Goal: Entertainment & Leisure: Consume media (video, audio)

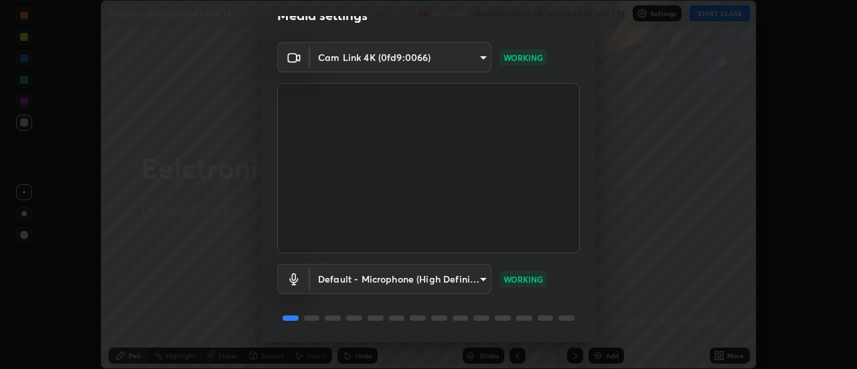
scroll to position [70, 0]
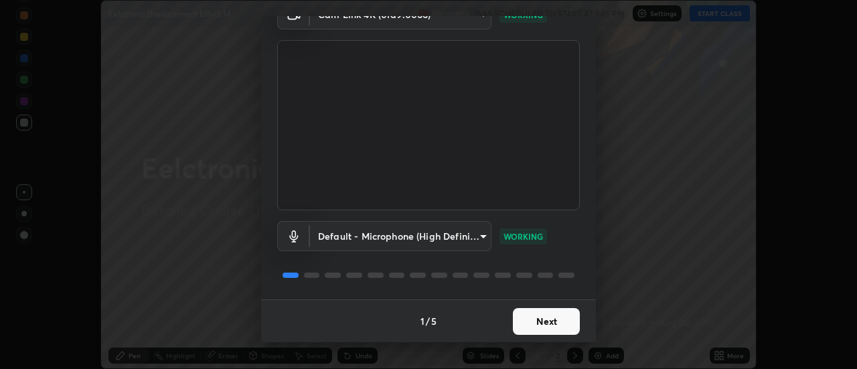
click at [521, 317] on button "Next" at bounding box center [546, 321] width 67 height 27
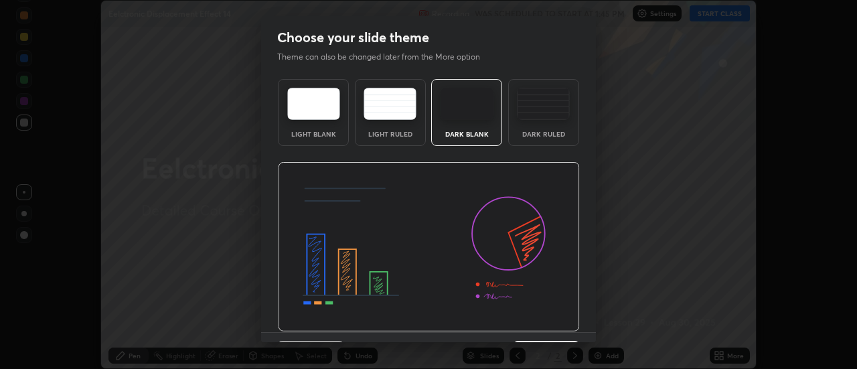
click at [525, 317] on img at bounding box center [429, 247] width 302 height 170
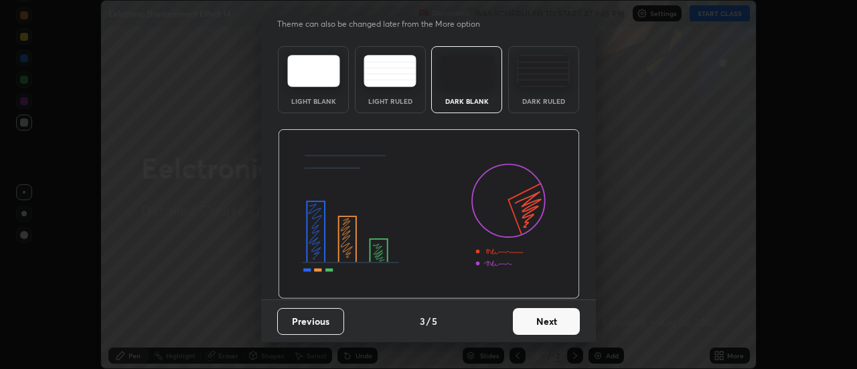
click at [520, 315] on button "Next" at bounding box center [546, 321] width 67 height 27
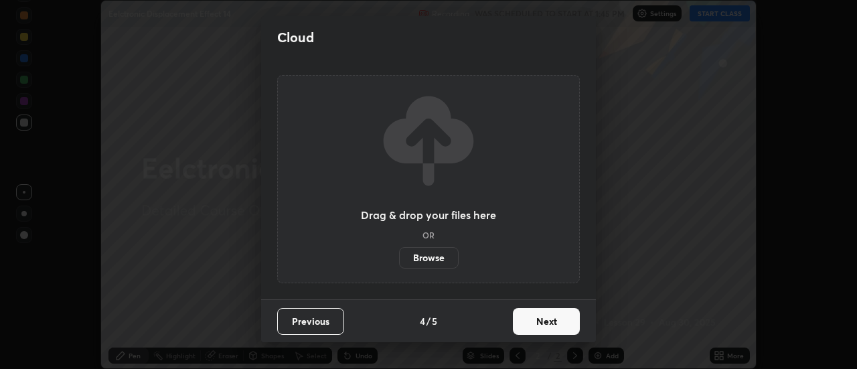
scroll to position [0, 0]
click at [521, 313] on button "Next" at bounding box center [546, 321] width 67 height 27
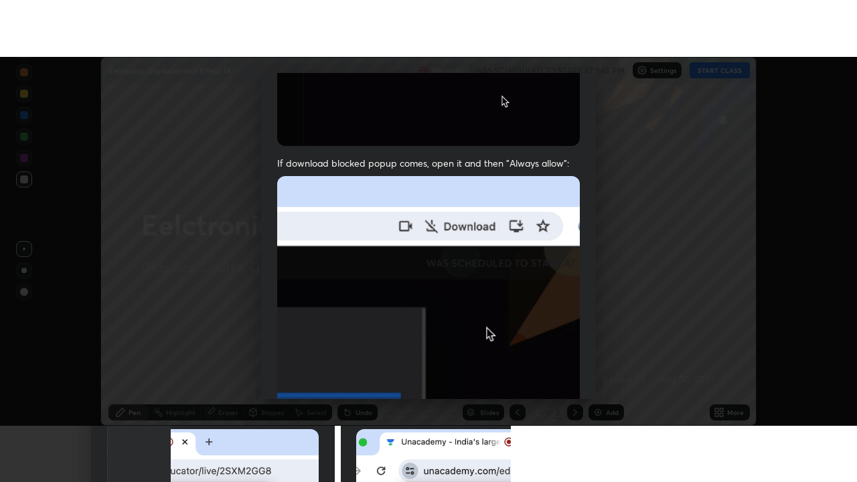
scroll to position [344, 0]
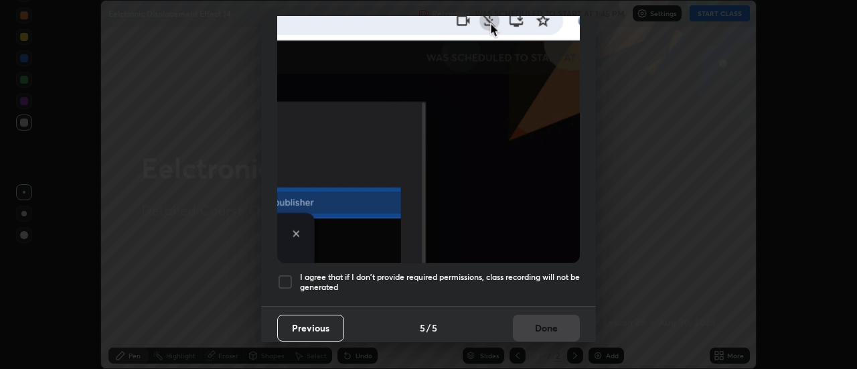
click at [479, 272] on h5 "I agree that if I don't provide required permissions, class recording will not …" at bounding box center [440, 282] width 280 height 21
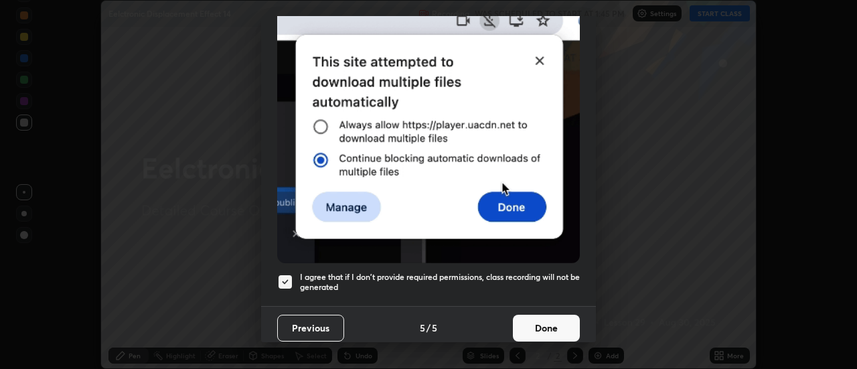
click at [522, 321] on button "Done" at bounding box center [546, 328] width 67 height 27
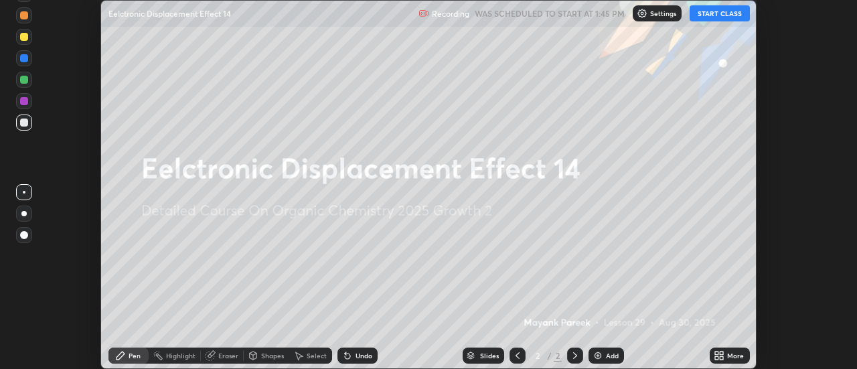
click at [598, 356] on img at bounding box center [598, 355] width 11 height 11
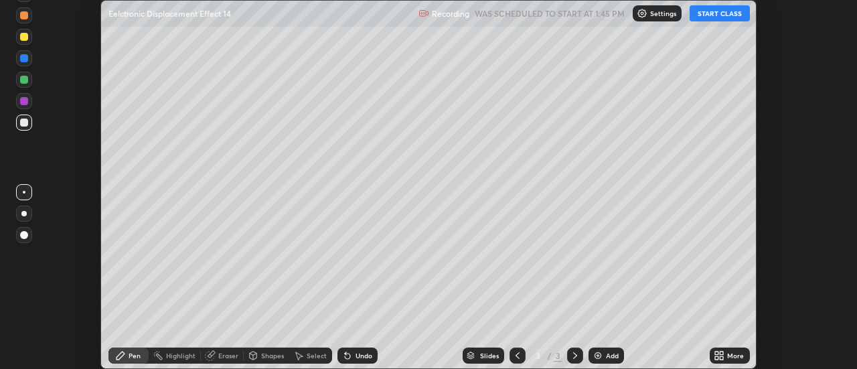
click at [719, 356] on icon at bounding box center [719, 355] width 11 height 11
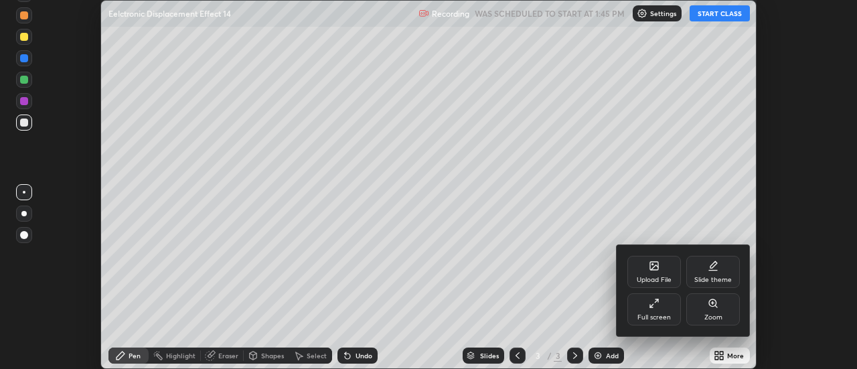
click at [644, 307] on div "Full screen" at bounding box center [654, 309] width 54 height 32
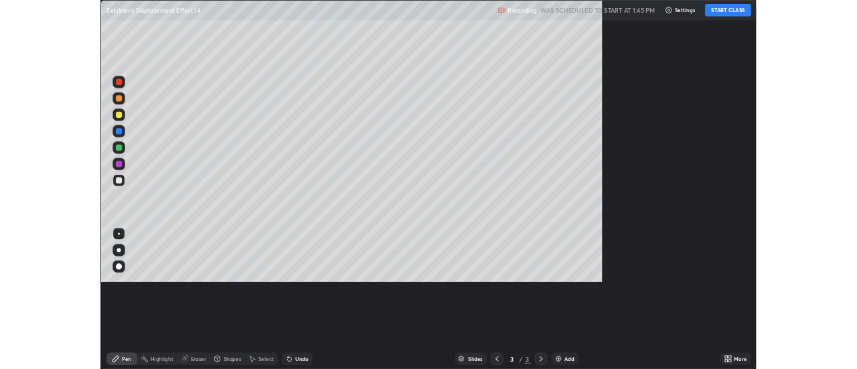
scroll to position [482, 857]
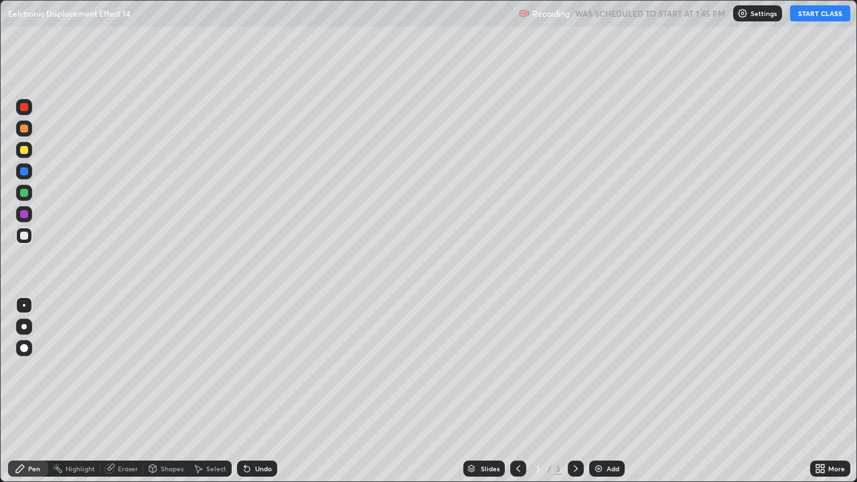
click at [801, 17] on button "START CLASS" at bounding box center [820, 13] width 60 height 16
click at [29, 149] on div at bounding box center [24, 150] width 16 height 16
click at [26, 238] on div at bounding box center [24, 236] width 8 height 8
click at [25, 368] on icon at bounding box center [20, 468] width 11 height 11
click at [262, 368] on div "Undo" at bounding box center [263, 468] width 17 height 7
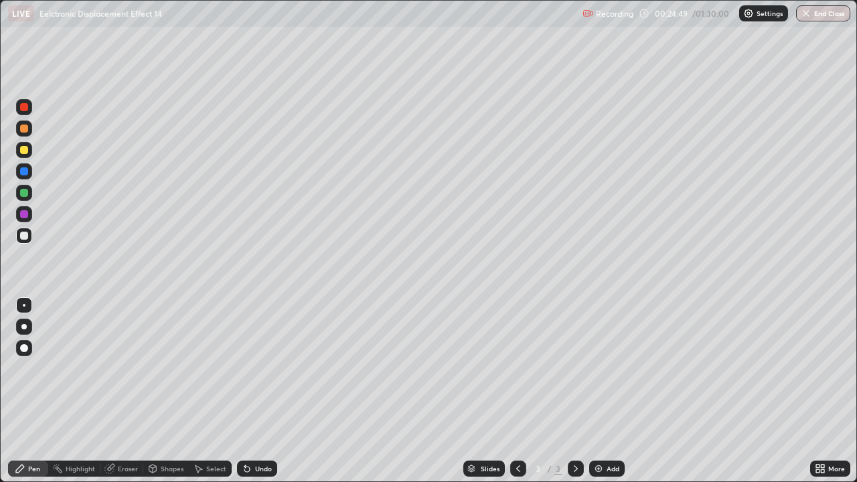
click at [593, 368] on img at bounding box center [598, 468] width 11 height 11
click at [255, 368] on div "Undo" at bounding box center [263, 468] width 17 height 7
click at [260, 368] on div "Undo" at bounding box center [257, 469] width 40 height 16
click at [267, 368] on div "Undo" at bounding box center [257, 469] width 40 height 16
click at [266, 368] on div "Undo" at bounding box center [257, 469] width 40 height 16
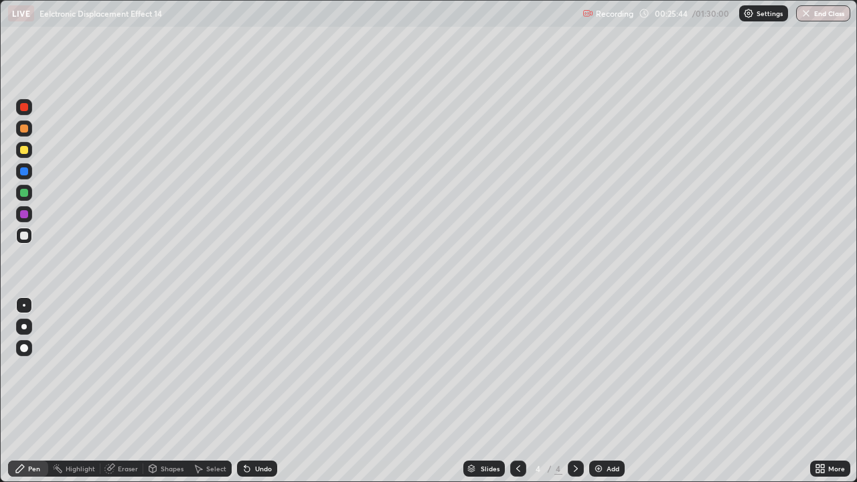
click at [264, 368] on div "Undo" at bounding box center [257, 469] width 40 height 16
click at [265, 368] on div "Undo" at bounding box center [257, 469] width 40 height 16
click at [264, 368] on div "Undo" at bounding box center [257, 469] width 40 height 16
click at [254, 368] on div "Undo" at bounding box center [257, 469] width 40 height 16
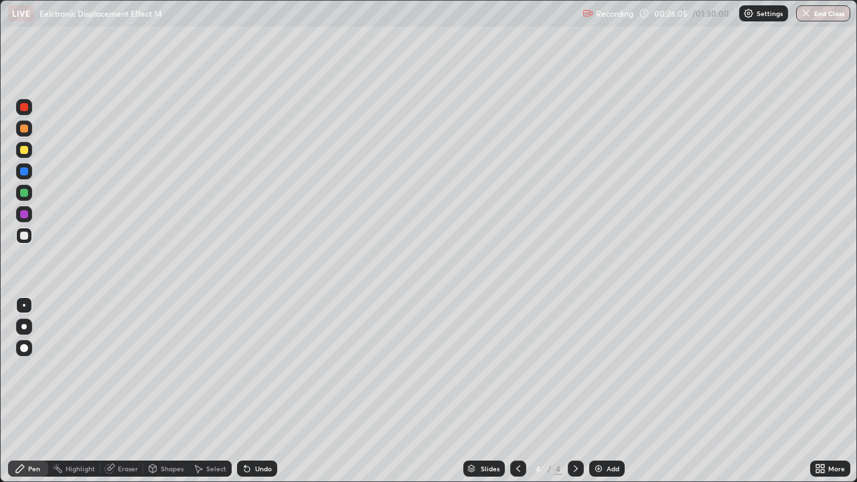
click at [125, 368] on div "Eraser" at bounding box center [128, 468] width 20 height 7
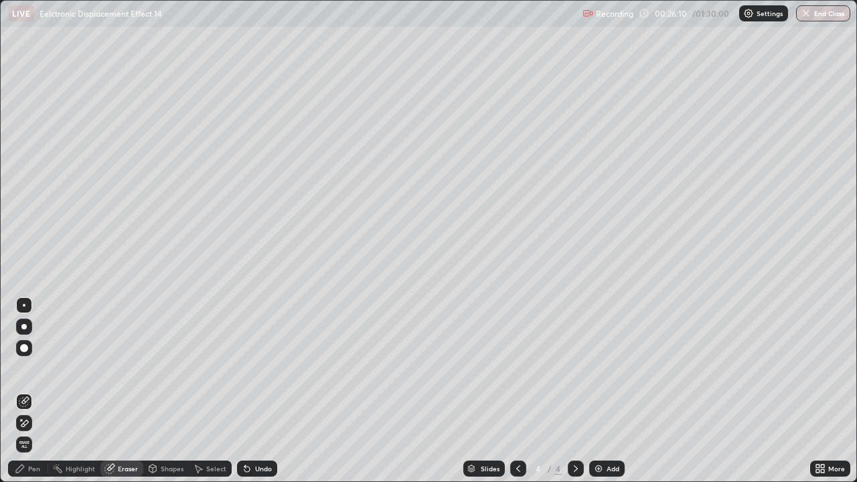
click at [29, 368] on div "Pen" at bounding box center [34, 468] width 12 height 7
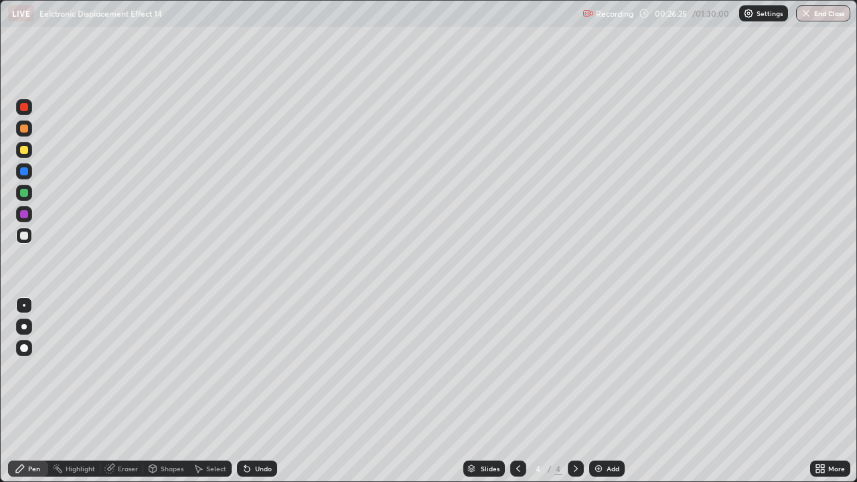
click at [26, 198] on div at bounding box center [24, 193] width 16 height 16
click at [27, 198] on div at bounding box center [24, 193] width 16 height 16
click at [27, 242] on div at bounding box center [24, 236] width 16 height 16
click at [27, 241] on div at bounding box center [24, 236] width 16 height 16
click at [25, 198] on div at bounding box center [24, 193] width 16 height 16
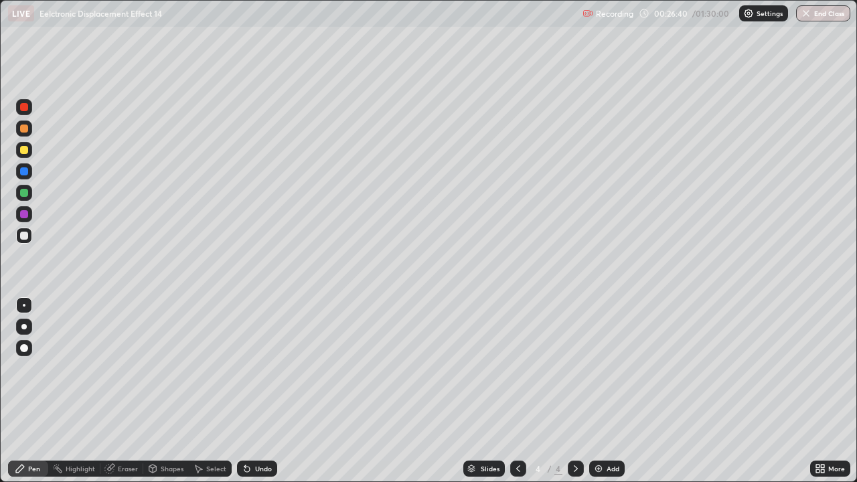
click at [26, 199] on div at bounding box center [24, 193] width 16 height 16
click at [119, 368] on div "Eraser" at bounding box center [128, 468] width 20 height 7
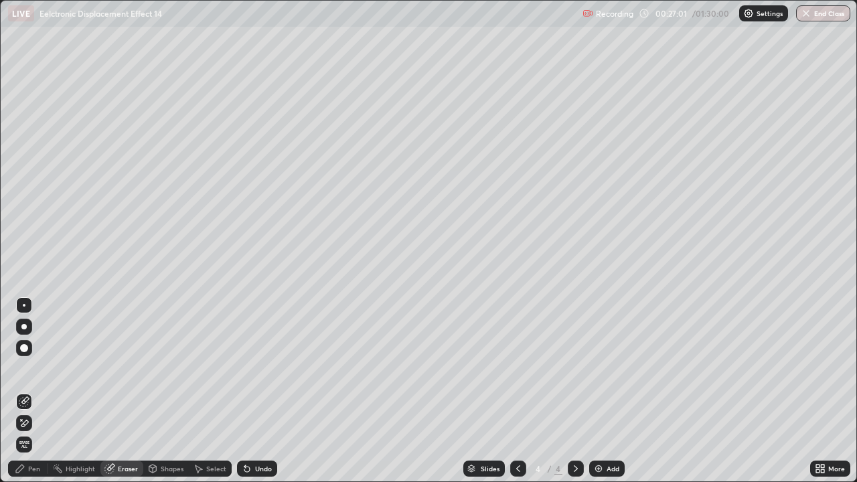
click at [27, 368] on div "Pen" at bounding box center [28, 469] width 40 height 16
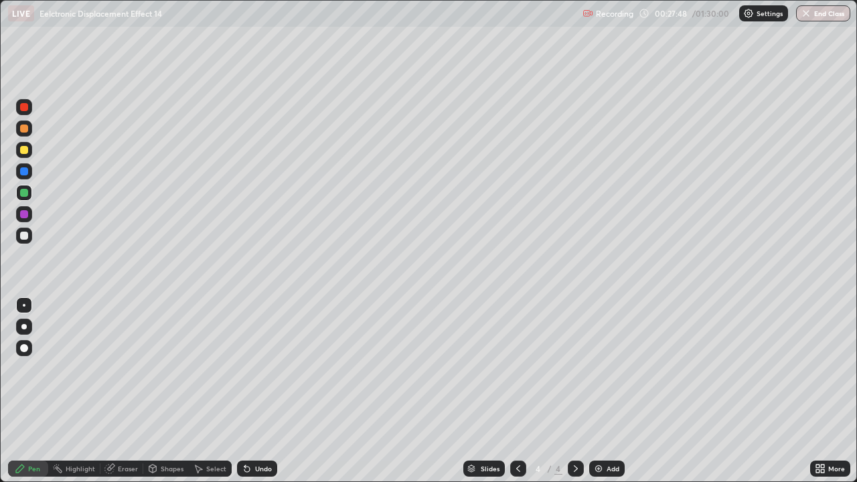
click at [22, 149] on div at bounding box center [24, 150] width 8 height 8
click at [24, 151] on div at bounding box center [24, 150] width 8 height 8
click at [25, 194] on div at bounding box center [24, 193] width 8 height 8
click at [25, 193] on div at bounding box center [24, 193] width 8 height 8
click at [249, 368] on icon at bounding box center [247, 468] width 11 height 11
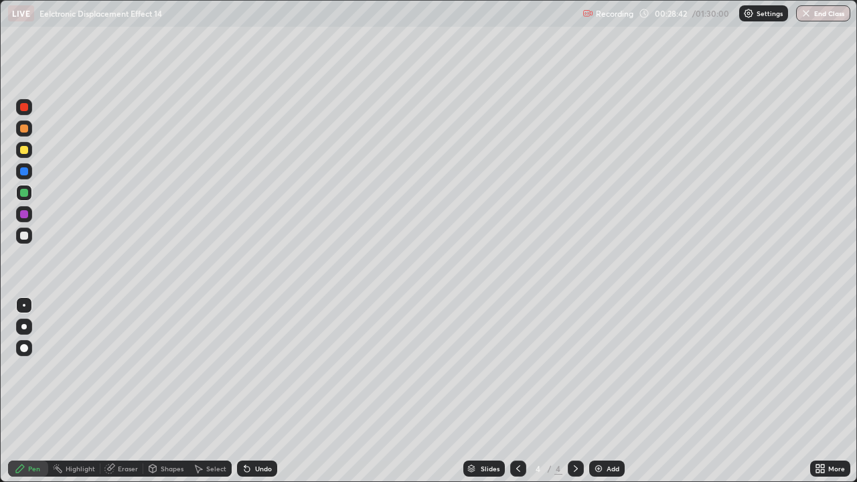
click at [23, 133] on div at bounding box center [24, 129] width 16 height 16
click at [25, 130] on div at bounding box center [24, 129] width 8 height 8
click at [25, 151] on div at bounding box center [24, 150] width 8 height 8
click at [213, 368] on div "Select" at bounding box center [216, 468] width 20 height 7
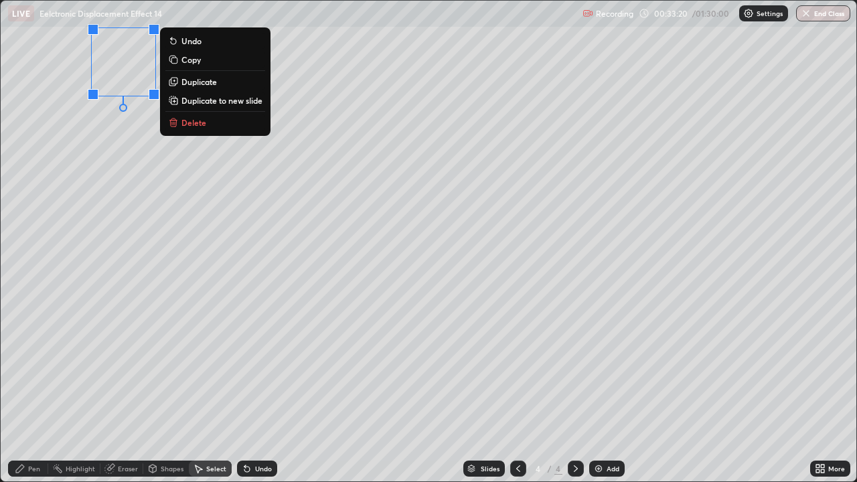
click at [185, 125] on p "Delete" at bounding box center [193, 122] width 25 height 11
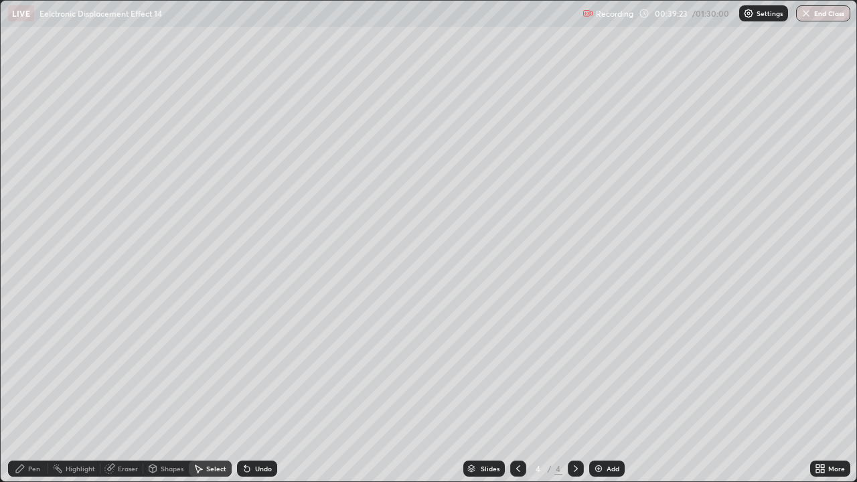
click at [600, 368] on img at bounding box center [598, 468] width 11 height 11
click at [37, 368] on div "Pen" at bounding box center [28, 469] width 40 height 16
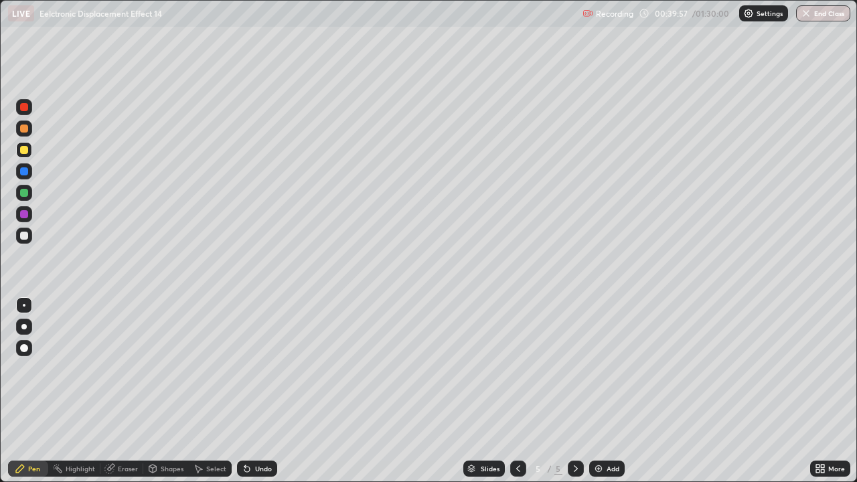
click at [244, 368] on icon at bounding box center [246, 469] width 5 height 5
click at [24, 193] on div at bounding box center [24, 193] width 8 height 8
click at [250, 368] on div "Undo" at bounding box center [257, 469] width 40 height 16
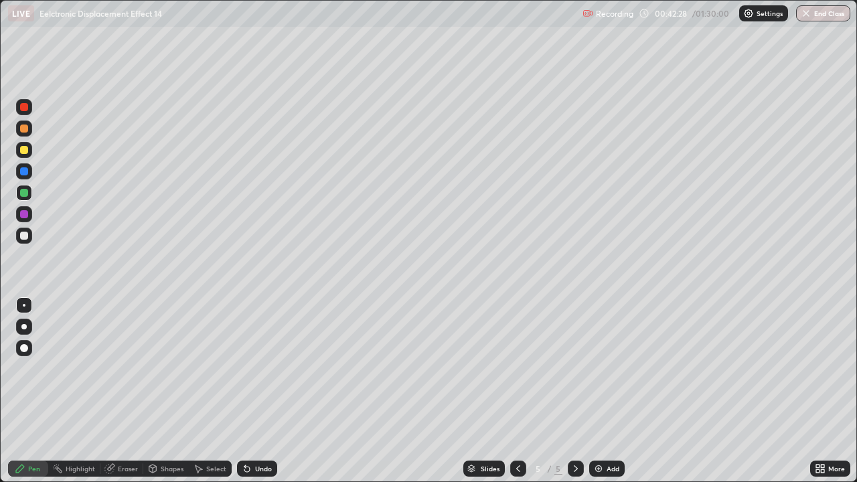
click at [138, 368] on div "Eraser" at bounding box center [121, 469] width 43 height 16
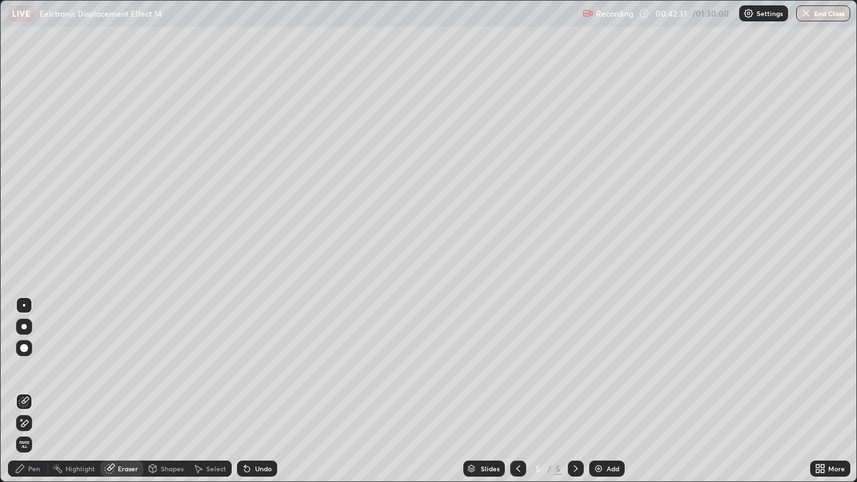
click at [31, 368] on div "Pen" at bounding box center [28, 469] width 40 height 16
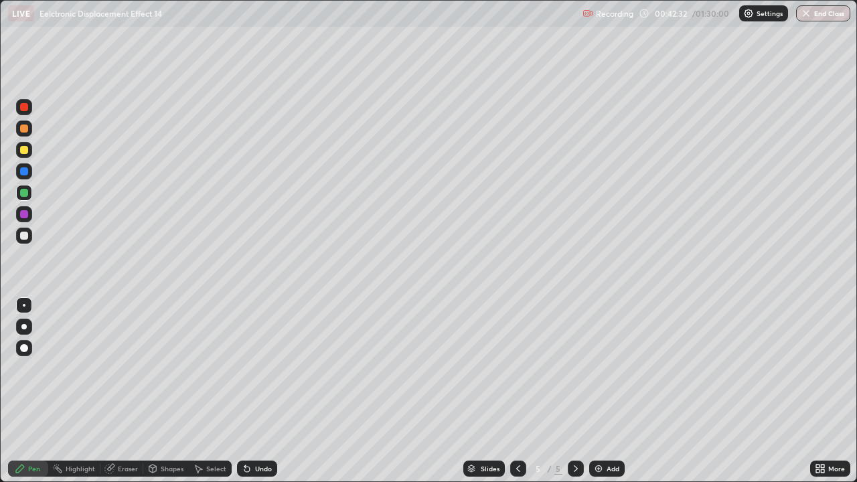
click at [24, 151] on div at bounding box center [24, 150] width 8 height 8
click at [267, 368] on div "Undo" at bounding box center [257, 469] width 40 height 16
click at [622, 368] on div "Slides 5 / 5 Add" at bounding box center [543, 468] width 533 height 27
click at [609, 368] on div "Add" at bounding box center [613, 468] width 13 height 7
click at [250, 368] on div "Undo" at bounding box center [257, 469] width 40 height 16
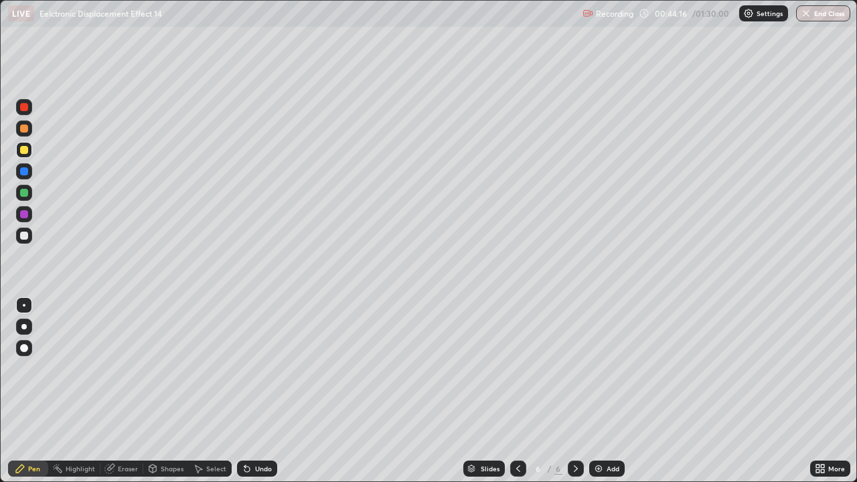
click at [118, 368] on div "Eraser" at bounding box center [128, 468] width 20 height 7
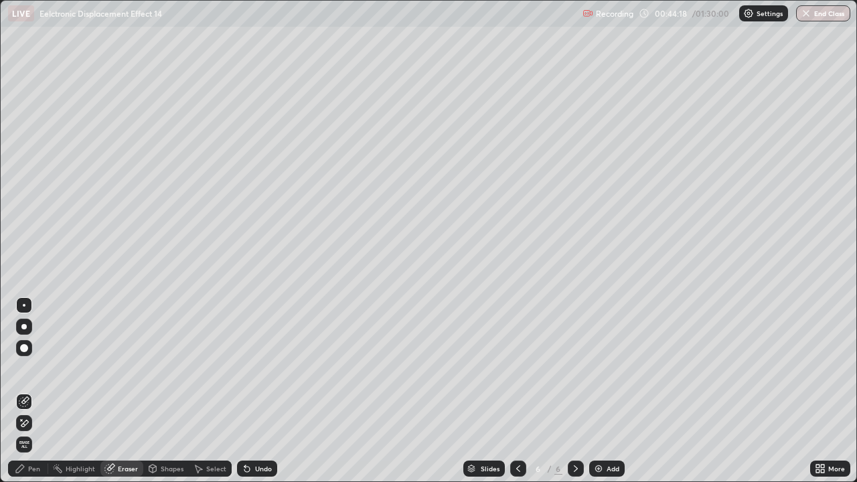
click at [39, 368] on div "Pen" at bounding box center [34, 468] width 12 height 7
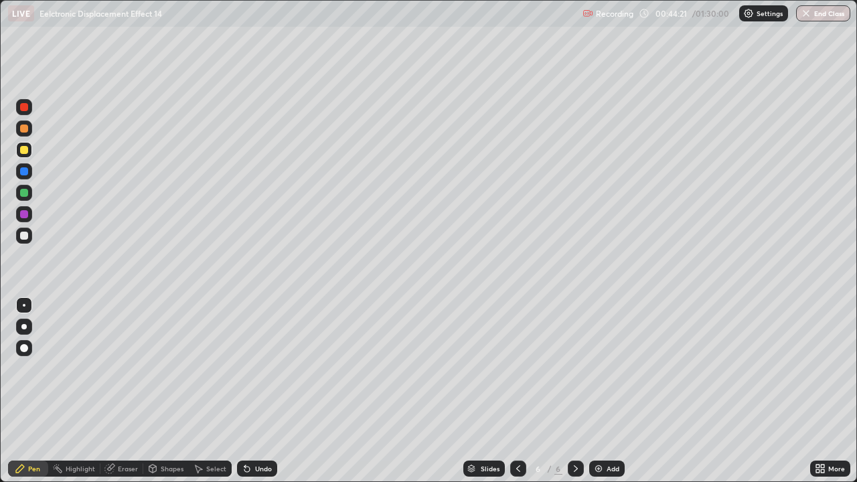
click at [25, 193] on div at bounding box center [24, 193] width 8 height 8
click at [30, 194] on div at bounding box center [24, 193] width 16 height 16
click at [27, 171] on div at bounding box center [24, 171] width 8 height 8
click at [517, 368] on icon at bounding box center [518, 468] width 11 height 11
click at [568, 368] on div at bounding box center [576, 469] width 16 height 16
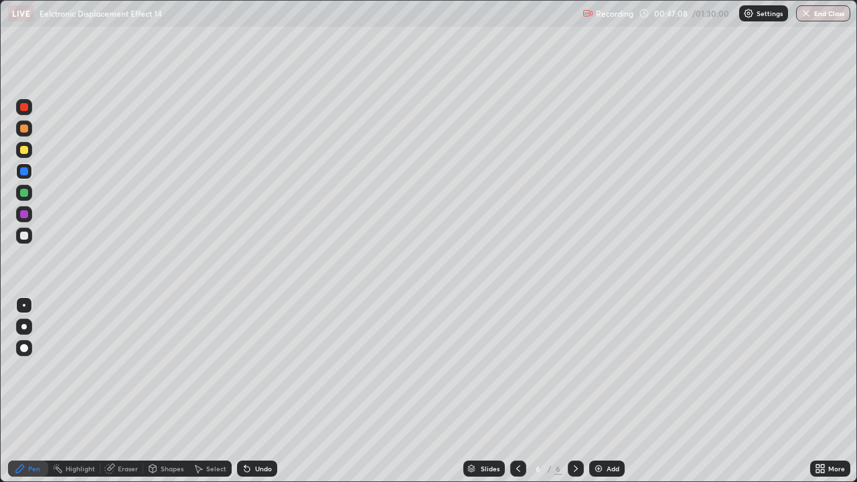
click at [607, 368] on div "Add" at bounding box center [613, 468] width 13 height 7
click at [24, 236] on div at bounding box center [24, 236] width 8 height 8
click at [25, 237] on div at bounding box center [24, 236] width 8 height 8
click at [26, 153] on div at bounding box center [24, 150] width 8 height 8
click at [23, 155] on div at bounding box center [24, 150] width 16 height 16
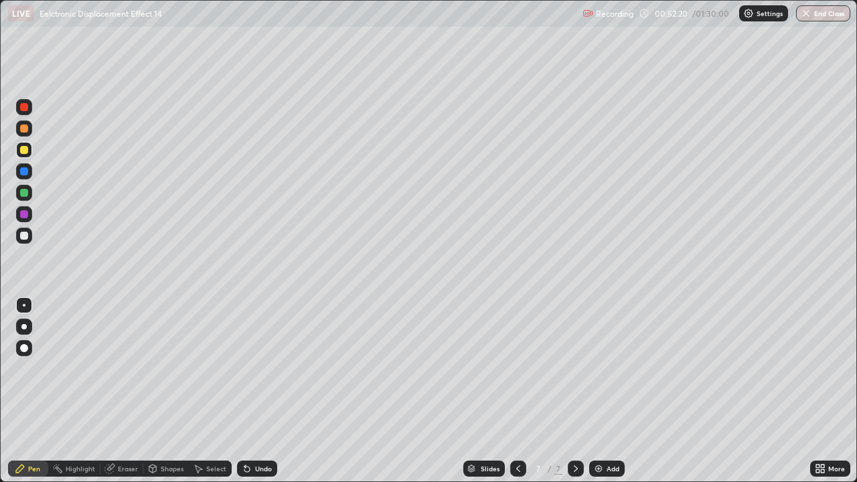
click at [25, 153] on div at bounding box center [24, 150] width 8 height 8
click at [25, 155] on div at bounding box center [24, 150] width 16 height 16
click at [244, 368] on icon at bounding box center [244, 465] width 1 height 1
click at [119, 368] on div "Eraser" at bounding box center [128, 468] width 20 height 7
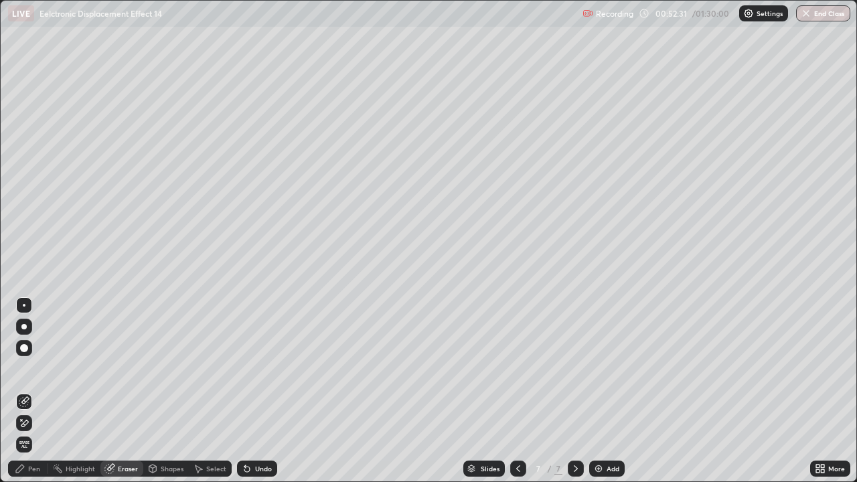
click at [153, 368] on icon at bounding box center [153, 470] width 0 height 5
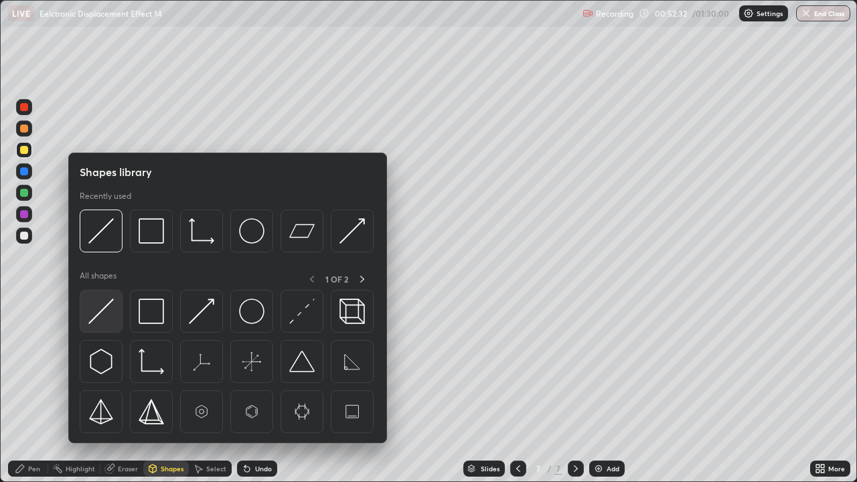
click at [96, 316] on img at bounding box center [100, 311] width 25 height 25
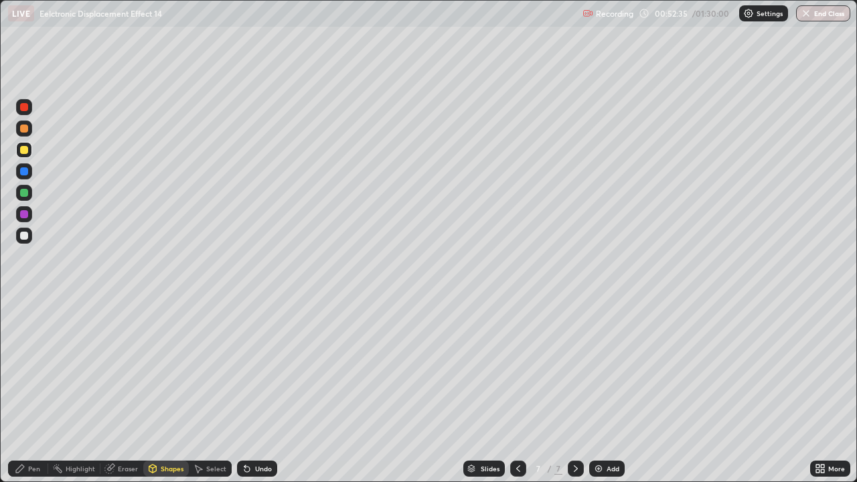
click at [25, 239] on div at bounding box center [24, 236] width 8 height 8
click at [24, 236] on div at bounding box center [24, 236] width 8 height 8
click at [244, 368] on icon at bounding box center [244, 465] width 1 height 1
click at [244, 368] on icon at bounding box center [247, 468] width 11 height 11
click at [30, 368] on div "Pen" at bounding box center [28, 469] width 40 height 16
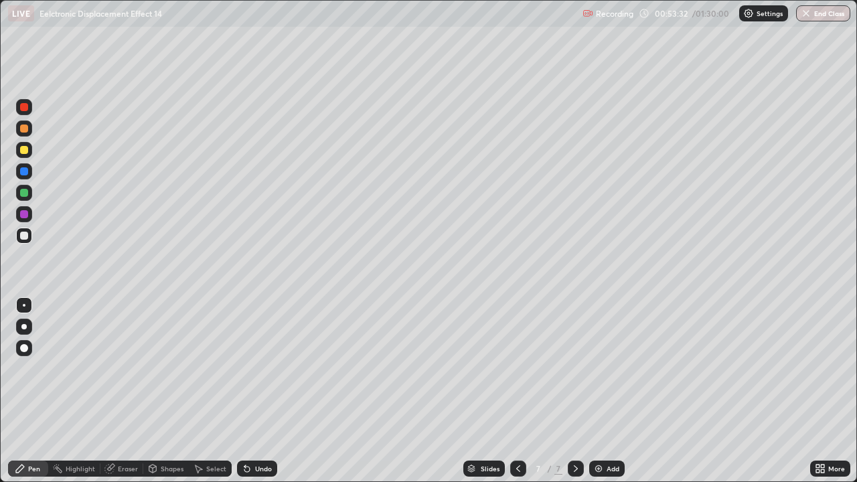
click at [23, 196] on div at bounding box center [24, 193] width 8 height 8
click at [27, 195] on div at bounding box center [24, 193] width 8 height 8
click at [24, 236] on div at bounding box center [24, 236] width 8 height 8
click at [22, 241] on div at bounding box center [24, 236] width 16 height 16
click at [255, 368] on div "Undo" at bounding box center [263, 468] width 17 height 7
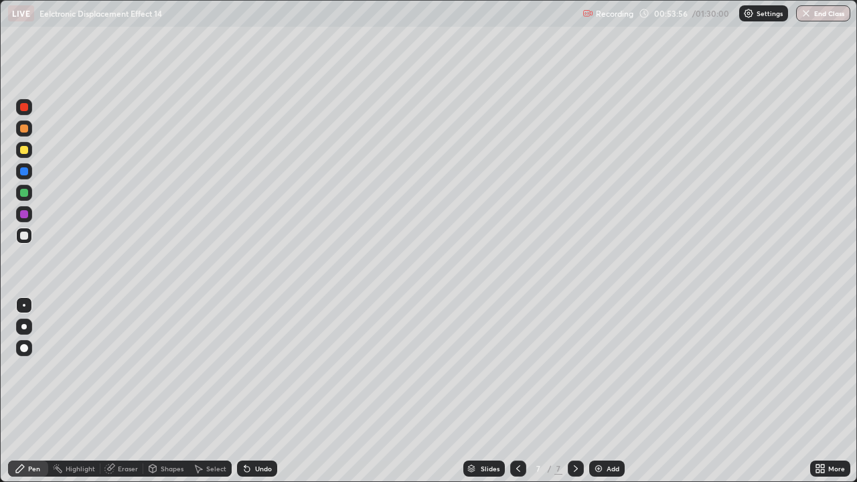
click at [252, 368] on div "Undo" at bounding box center [257, 469] width 40 height 16
click at [250, 368] on icon at bounding box center [247, 468] width 11 height 11
click at [255, 368] on div "Undo" at bounding box center [263, 468] width 17 height 7
click at [252, 368] on div "Undo" at bounding box center [257, 469] width 40 height 16
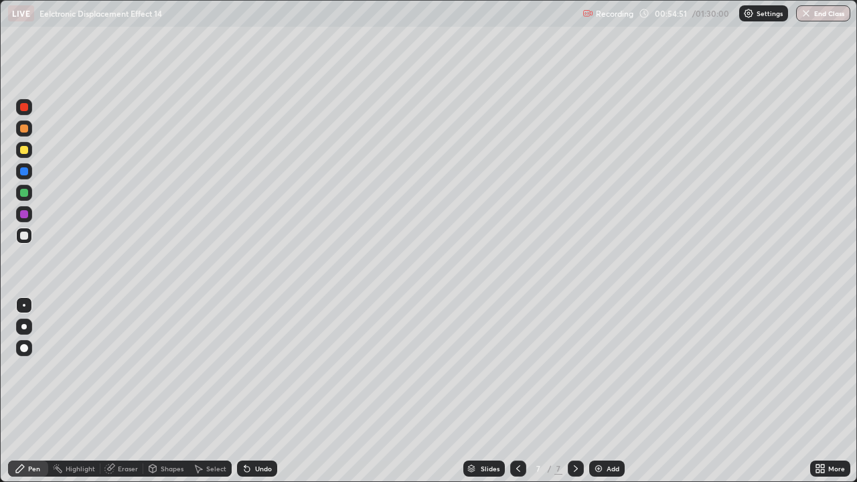
click at [252, 368] on div "Undo" at bounding box center [257, 469] width 40 height 16
click at [259, 368] on div "Undo" at bounding box center [257, 469] width 40 height 16
click at [127, 368] on div "Eraser" at bounding box center [128, 468] width 20 height 7
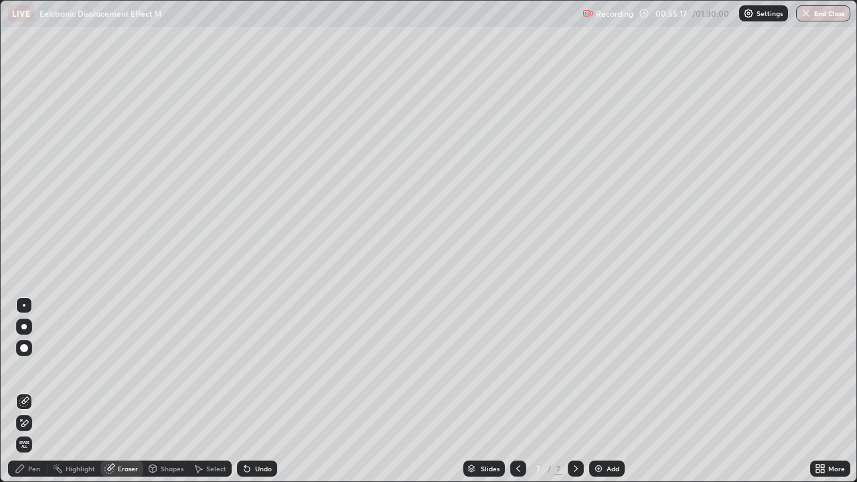
click at [35, 368] on div "Pen" at bounding box center [28, 469] width 40 height 16
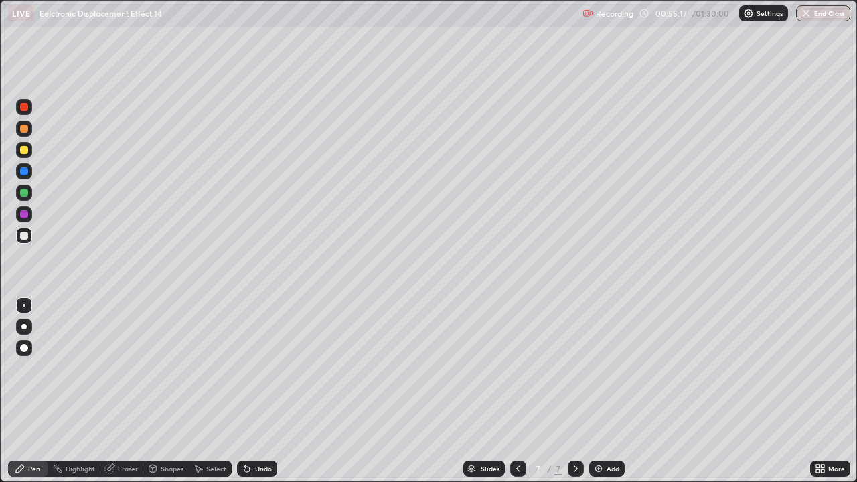
click at [35, 368] on div "Pen" at bounding box center [34, 468] width 12 height 7
click at [133, 368] on div "Eraser" at bounding box center [121, 469] width 43 height 16
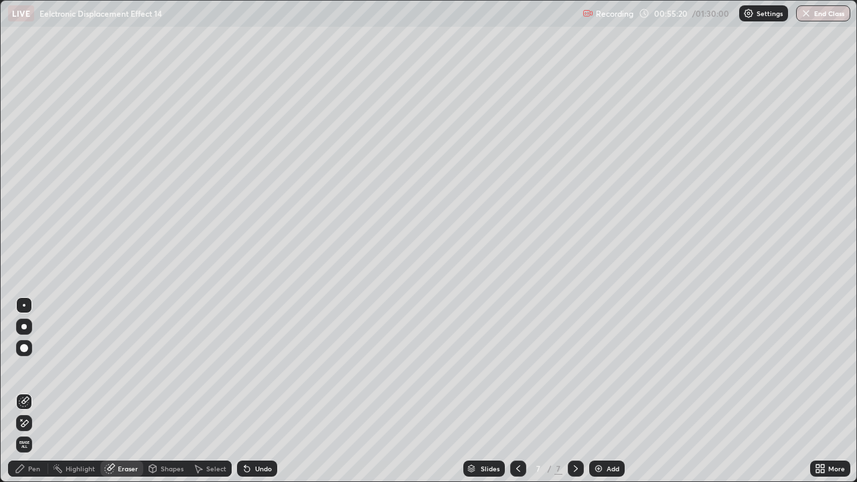
click at [35, 368] on div "Pen" at bounding box center [28, 469] width 40 height 16
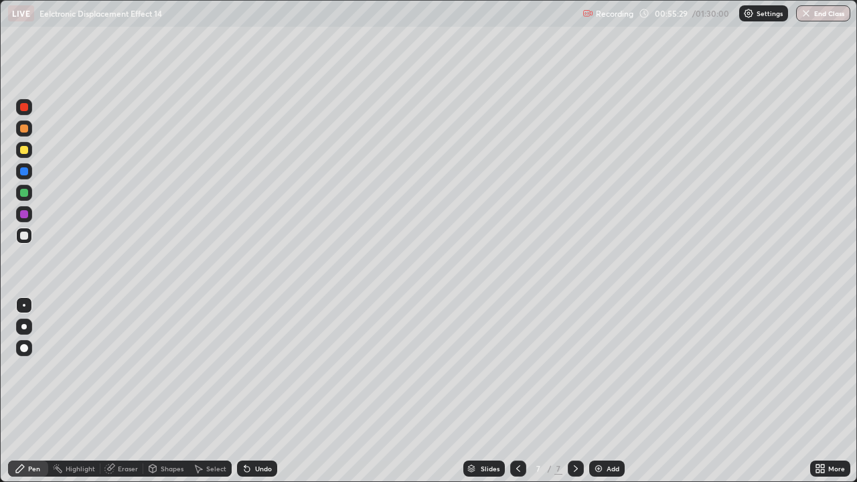
click at [267, 368] on div "Undo" at bounding box center [257, 469] width 40 height 16
click at [260, 368] on div "Undo" at bounding box center [263, 468] width 17 height 7
click at [34, 368] on div "Pen" at bounding box center [34, 468] width 12 height 7
click at [252, 368] on div "Undo" at bounding box center [257, 469] width 40 height 16
click at [256, 368] on div "Undo" at bounding box center [263, 468] width 17 height 7
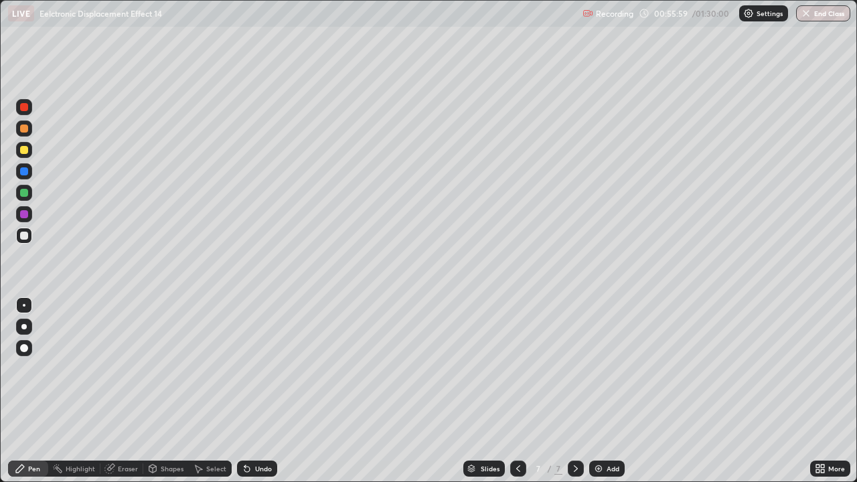
click at [255, 368] on div "Undo" at bounding box center [257, 469] width 40 height 16
click at [256, 368] on div "Undo" at bounding box center [263, 468] width 17 height 7
click at [257, 368] on div "Undo" at bounding box center [257, 469] width 40 height 16
click at [269, 368] on div "Undo" at bounding box center [257, 469] width 40 height 16
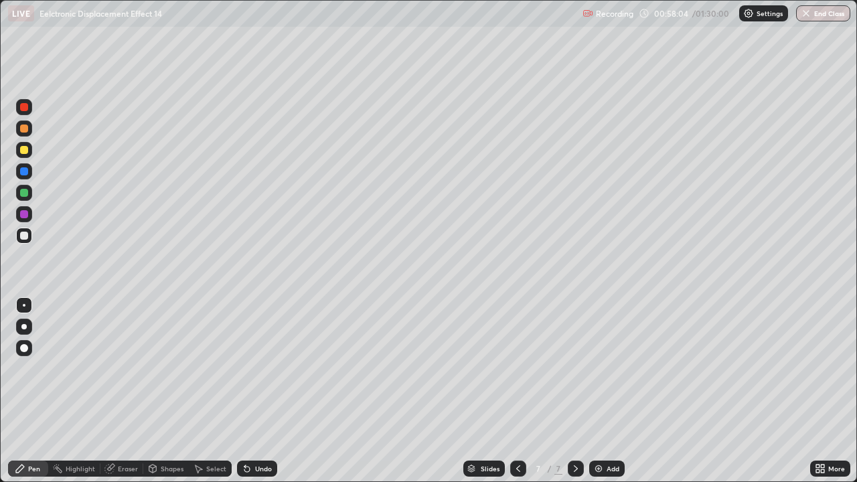
click at [269, 368] on div "Undo" at bounding box center [263, 468] width 17 height 7
click at [270, 368] on div "Undo" at bounding box center [263, 468] width 17 height 7
click at [23, 196] on div at bounding box center [24, 193] width 8 height 8
click at [249, 368] on div "Undo" at bounding box center [257, 469] width 40 height 16
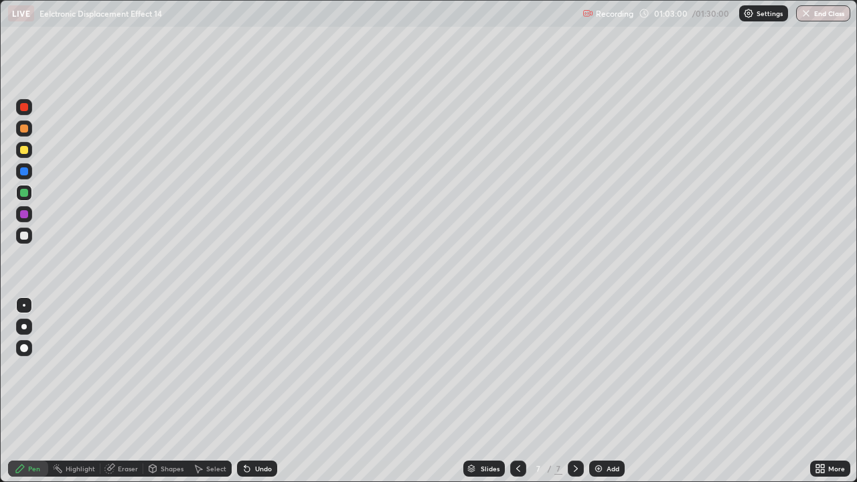
click at [237, 368] on div "Undo" at bounding box center [257, 469] width 40 height 16
click at [246, 368] on icon at bounding box center [247, 468] width 11 height 11
click at [244, 368] on icon at bounding box center [246, 469] width 5 height 5
click at [208, 368] on div "Select" at bounding box center [216, 468] width 20 height 7
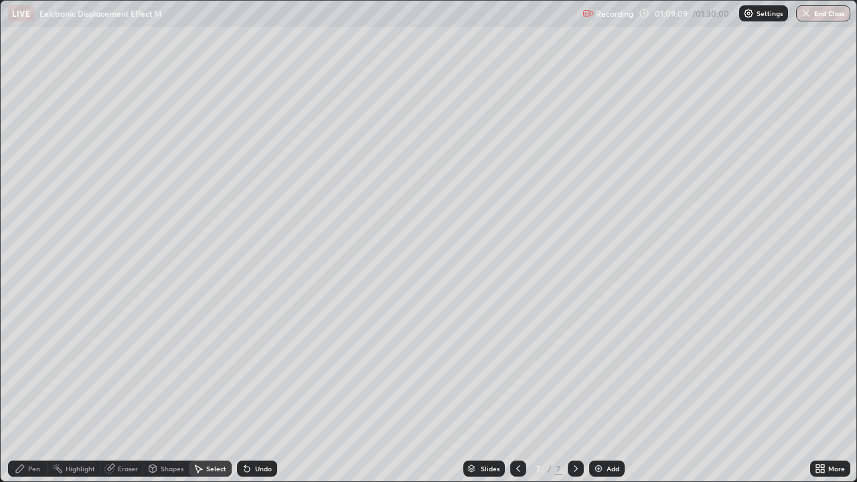
click at [208, 368] on div "Select" at bounding box center [216, 468] width 20 height 7
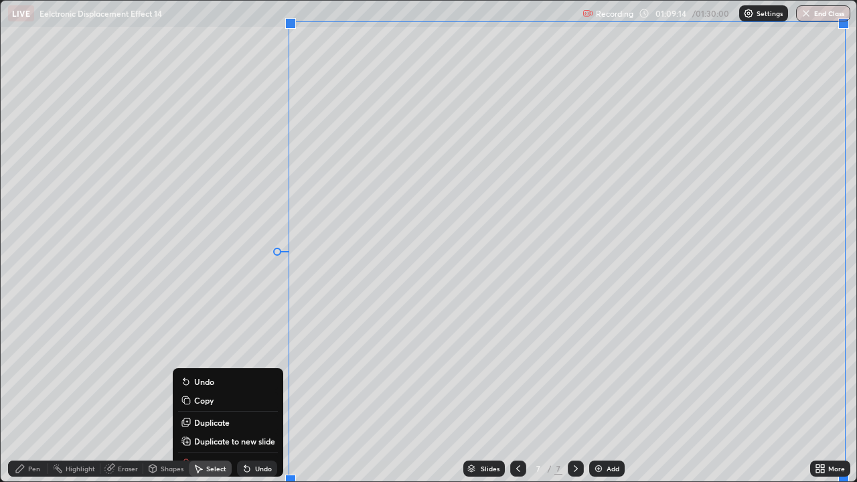
click at [260, 368] on p "Duplicate to new slide" at bounding box center [234, 441] width 81 height 11
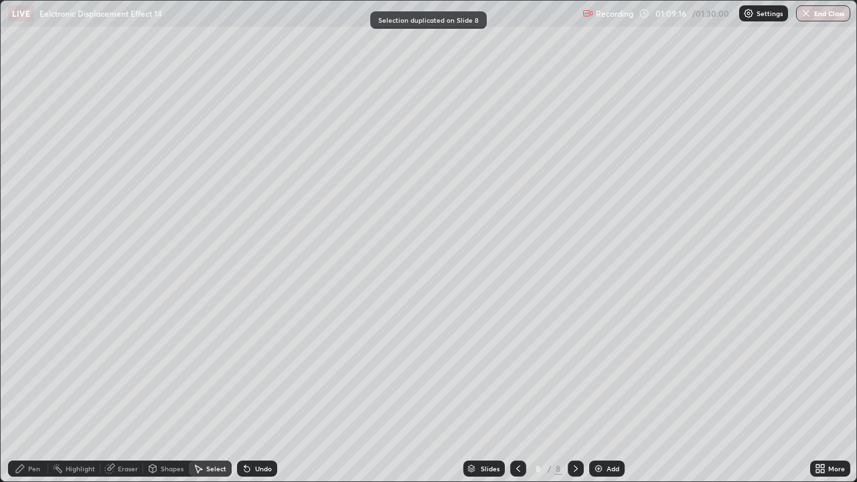
click at [30, 368] on div "Pen" at bounding box center [34, 468] width 12 height 7
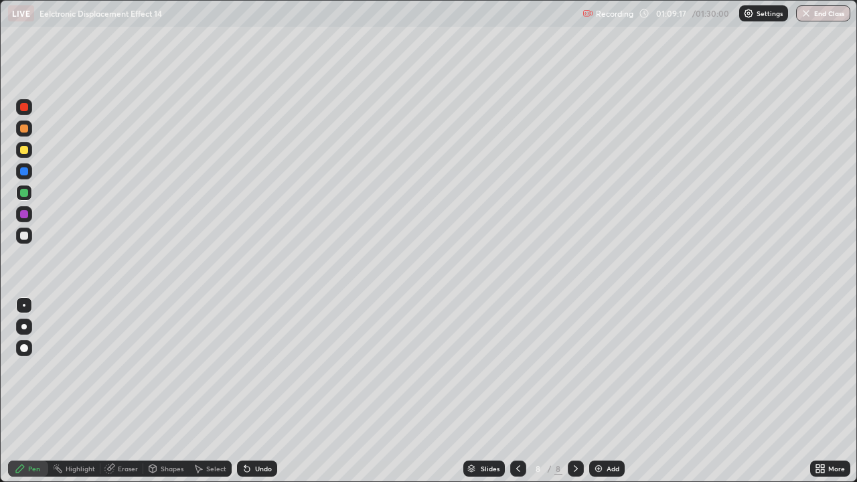
click at [26, 237] on div at bounding box center [24, 236] width 8 height 8
click at [23, 238] on div at bounding box center [24, 236] width 8 height 8
click at [25, 238] on div at bounding box center [24, 236] width 8 height 8
click at [251, 368] on div "Undo" at bounding box center [257, 469] width 40 height 16
click at [250, 368] on icon at bounding box center [247, 468] width 11 height 11
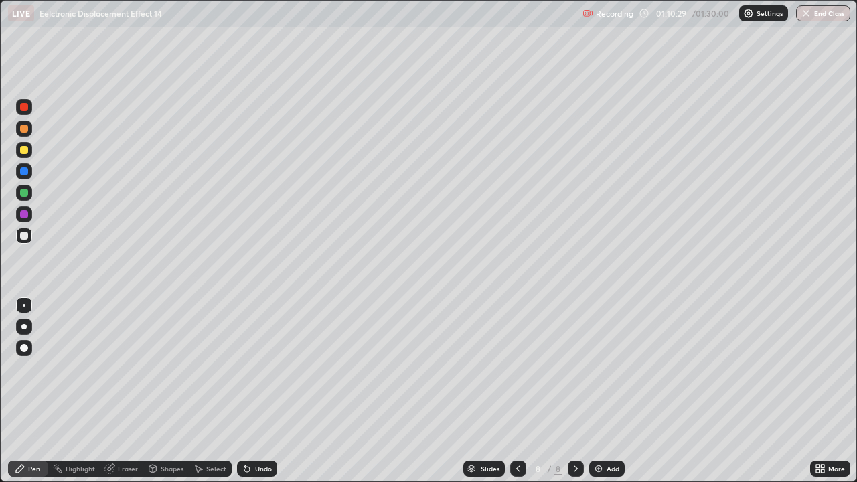
click at [256, 368] on div "Undo" at bounding box center [263, 468] width 17 height 7
click at [257, 368] on div "Undo" at bounding box center [263, 468] width 17 height 7
click at [258, 368] on div "Undo" at bounding box center [263, 468] width 17 height 7
click at [256, 368] on div "Undo" at bounding box center [263, 468] width 17 height 7
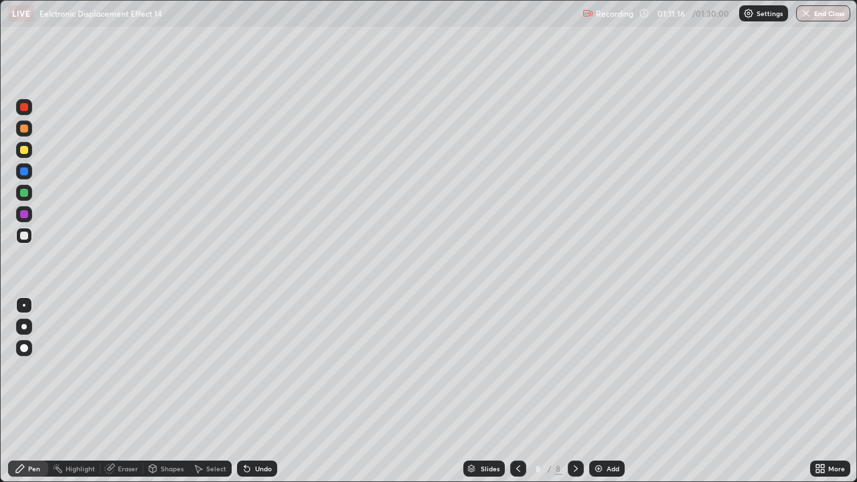
click at [255, 368] on div "Undo" at bounding box center [263, 468] width 17 height 7
click at [25, 194] on div at bounding box center [24, 193] width 8 height 8
click at [199, 368] on icon at bounding box center [199, 469] width 7 height 8
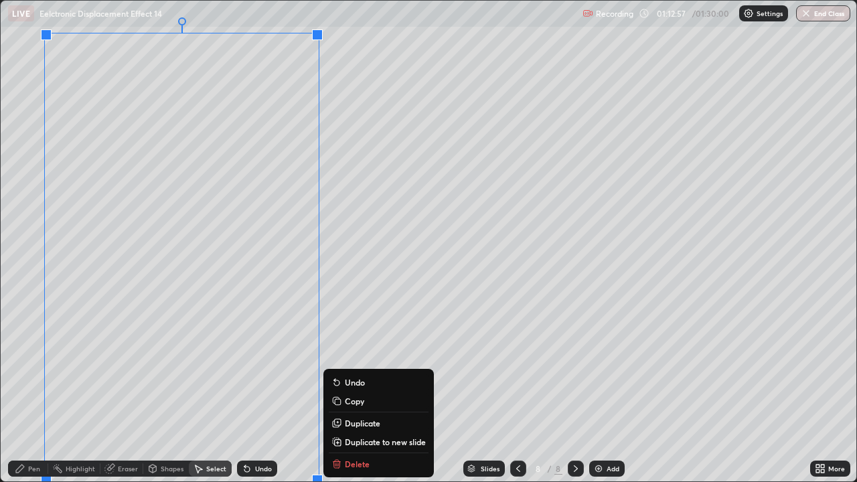
click at [350, 368] on p "Duplicate to new slide" at bounding box center [385, 442] width 81 height 11
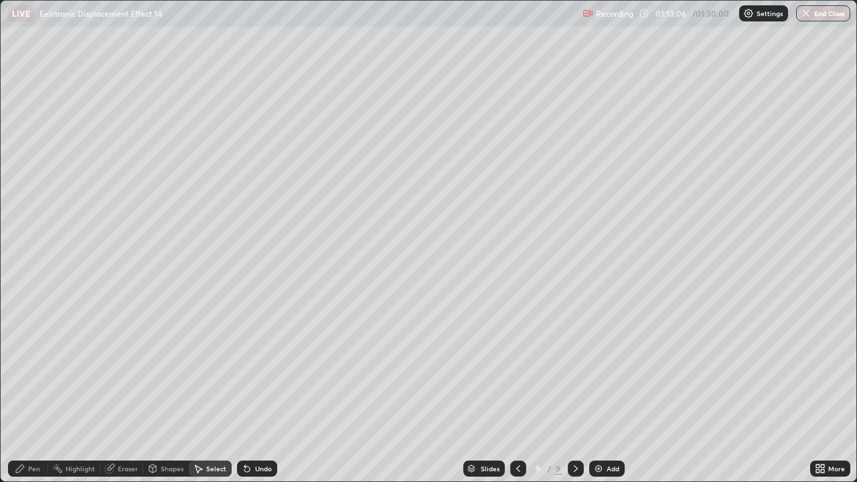
click at [328, 56] on div "0 ° Undo Copy Duplicate Duplicate to new slide Delete" at bounding box center [429, 241] width 856 height 481
click at [333, 66] on div "0 ° Undo Copy Duplicate Duplicate to new slide Delete" at bounding box center [429, 241] width 856 height 481
click at [33, 368] on div "Pen" at bounding box center [34, 468] width 12 height 7
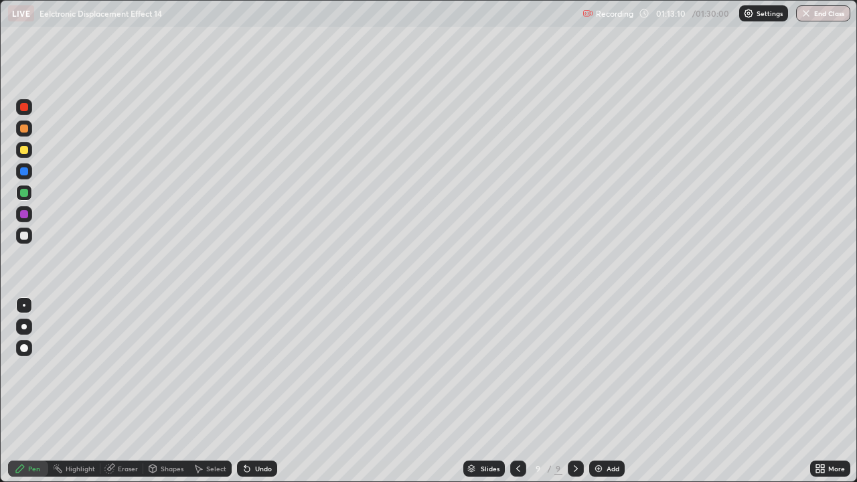
click at [23, 235] on div at bounding box center [24, 236] width 8 height 8
click at [259, 368] on div "Undo" at bounding box center [263, 468] width 17 height 7
click at [260, 368] on div "Undo" at bounding box center [263, 468] width 17 height 7
click at [263, 368] on div "Undo" at bounding box center [257, 469] width 40 height 16
click at [264, 368] on div "Undo" at bounding box center [263, 468] width 17 height 7
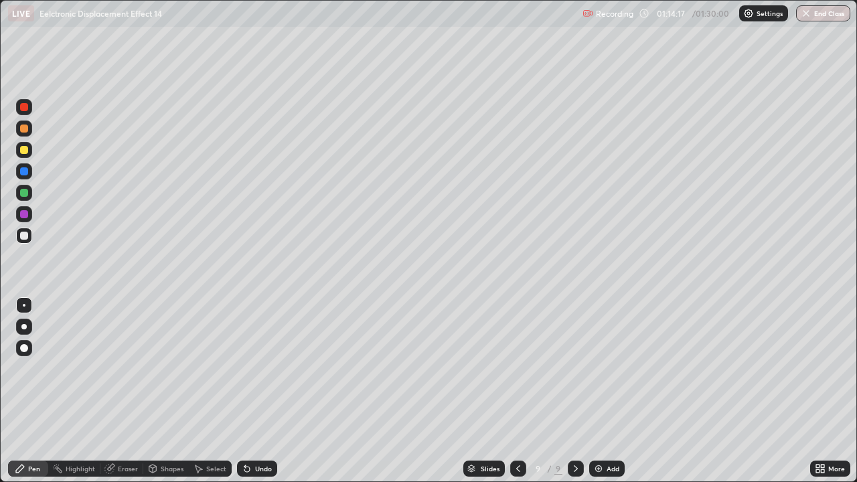
click at [131, 368] on div "Eraser" at bounding box center [121, 469] width 43 height 16
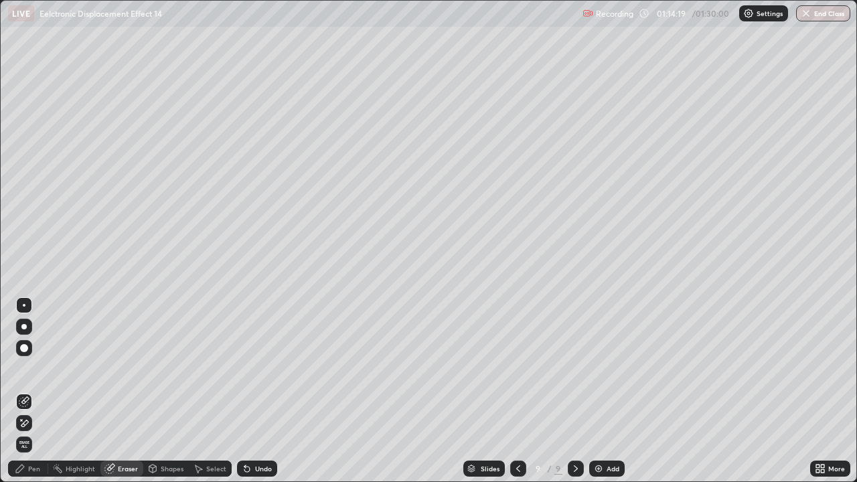
click at [38, 368] on div "Pen" at bounding box center [34, 468] width 12 height 7
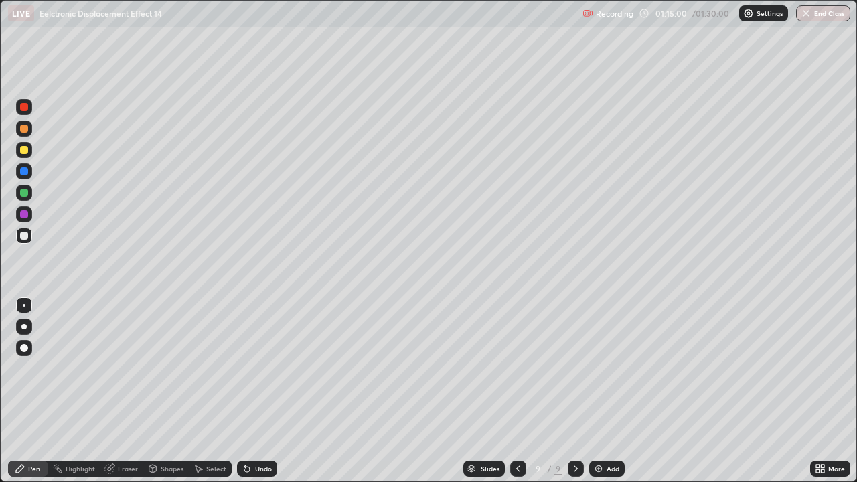
click at [264, 368] on div "Undo" at bounding box center [263, 468] width 17 height 7
click at [261, 368] on div "Undo" at bounding box center [263, 468] width 17 height 7
click at [263, 368] on div "Undo" at bounding box center [263, 468] width 17 height 7
click at [272, 368] on div "Undo" at bounding box center [257, 469] width 40 height 16
click at [25, 155] on div at bounding box center [24, 150] width 16 height 16
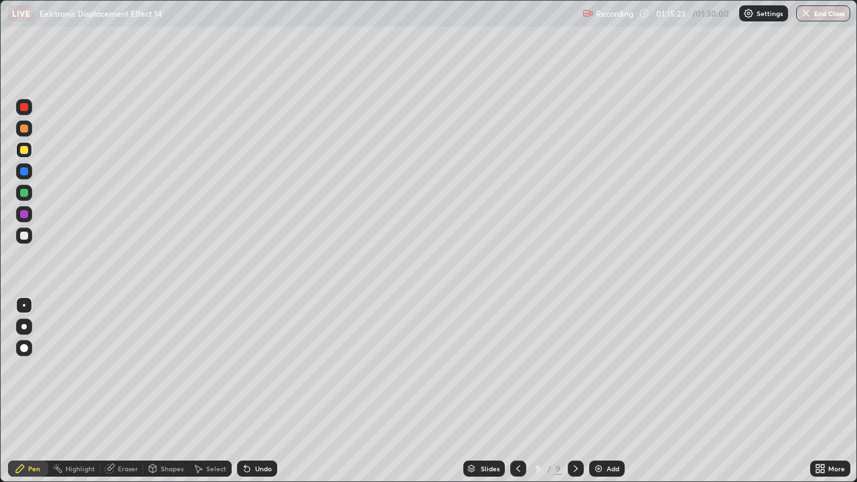
click at [23, 236] on div at bounding box center [24, 236] width 8 height 8
click at [26, 238] on div at bounding box center [24, 236] width 8 height 8
click at [24, 236] on div at bounding box center [24, 236] width 8 height 8
click at [25, 107] on div at bounding box center [24, 107] width 8 height 8
click at [518, 368] on icon at bounding box center [518, 468] width 11 height 11
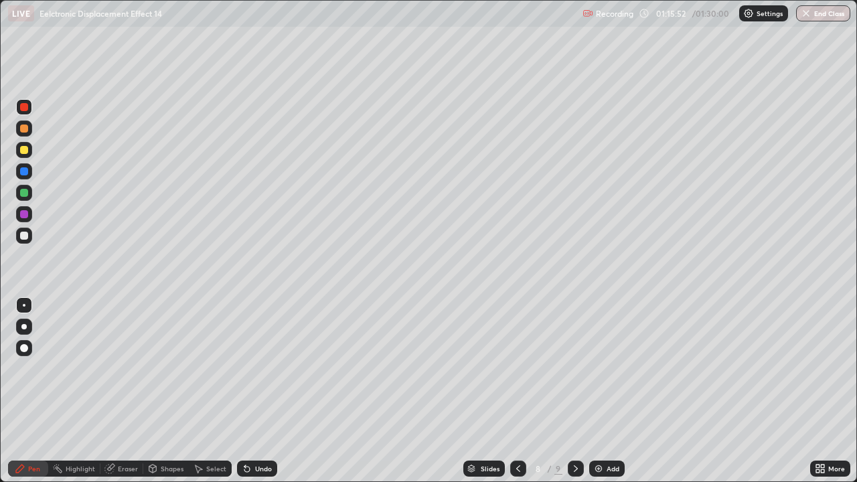
click at [246, 368] on icon at bounding box center [246, 469] width 5 height 5
click at [248, 368] on icon at bounding box center [247, 468] width 11 height 11
click at [245, 368] on icon at bounding box center [246, 469] width 5 height 5
click at [571, 368] on icon at bounding box center [576, 468] width 11 height 11
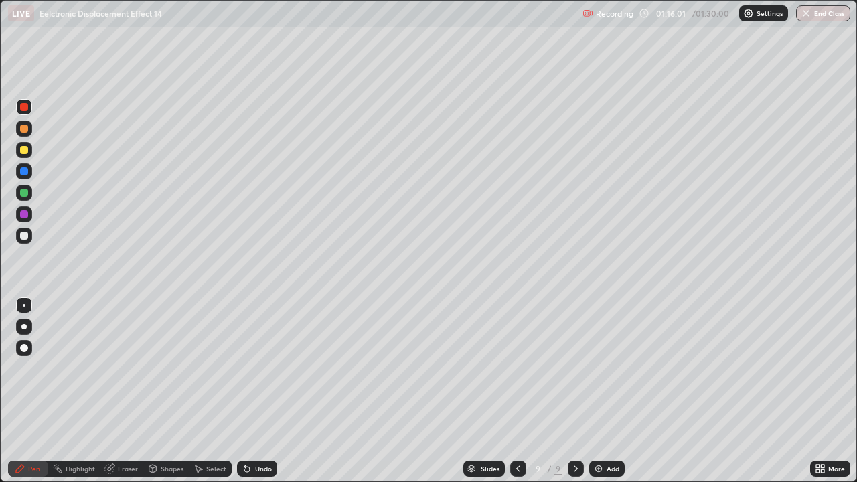
click at [24, 236] on div at bounding box center [24, 236] width 8 height 8
click at [24, 238] on div at bounding box center [24, 236] width 8 height 8
click at [25, 110] on div at bounding box center [24, 107] width 8 height 8
click at [127, 368] on div "Eraser" at bounding box center [128, 468] width 20 height 7
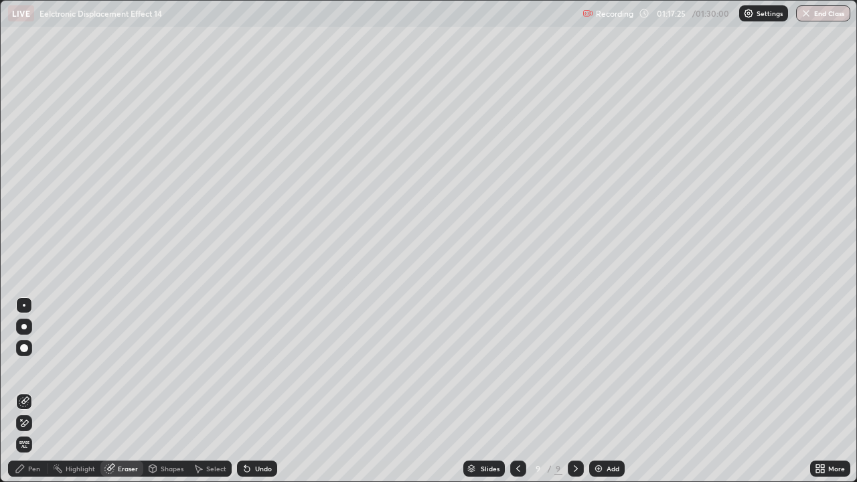
click at [44, 368] on div "Pen" at bounding box center [28, 469] width 40 height 16
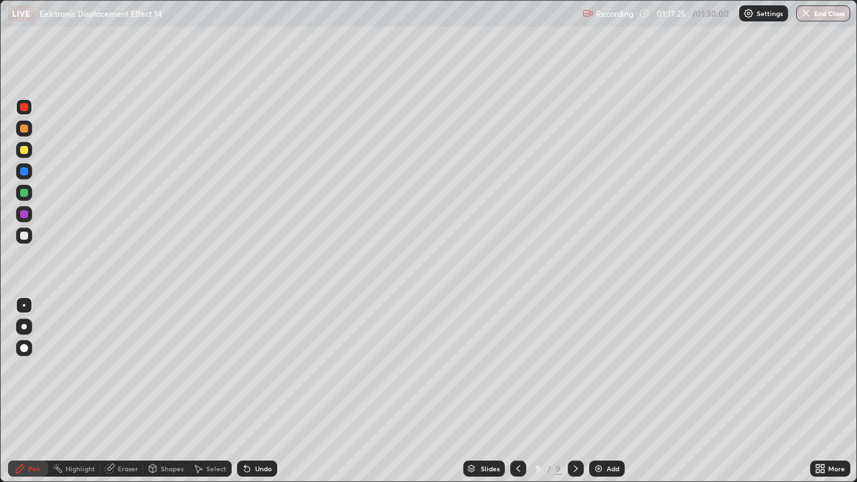
click at [39, 368] on div "Pen" at bounding box center [28, 469] width 40 height 16
click at [26, 240] on div at bounding box center [24, 236] width 16 height 16
click at [28, 242] on div at bounding box center [24, 236] width 16 height 16
click at [25, 149] on div at bounding box center [24, 150] width 8 height 8
click at [30, 238] on div at bounding box center [24, 236] width 16 height 16
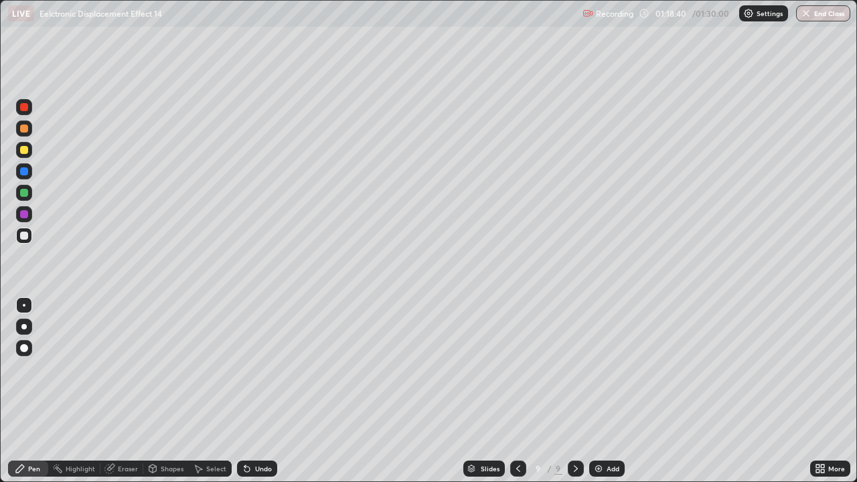
click at [19, 149] on div at bounding box center [24, 150] width 16 height 16
click at [204, 368] on div "Select" at bounding box center [210, 469] width 43 height 16
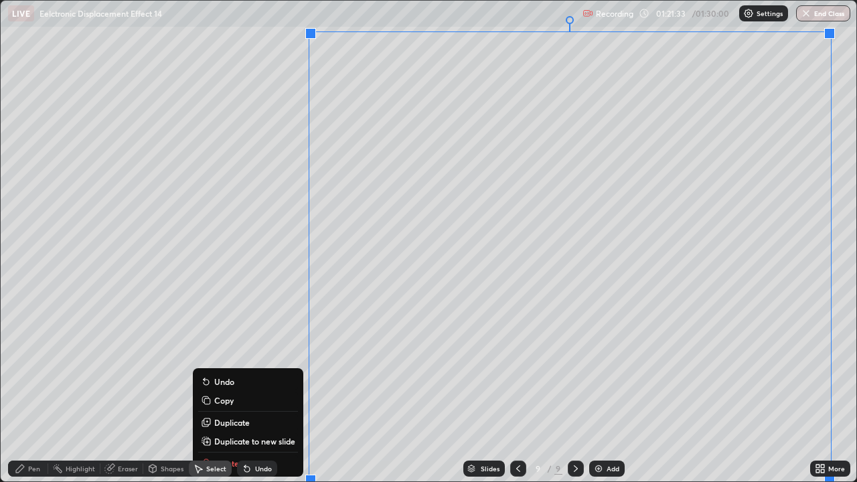
click at [269, 368] on p "Duplicate to new slide" at bounding box center [254, 441] width 81 height 11
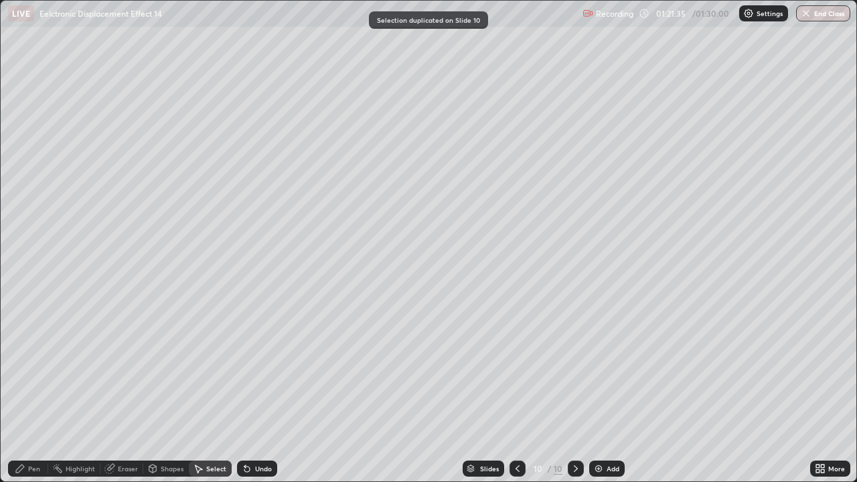
click at [35, 368] on div "Pen" at bounding box center [34, 468] width 12 height 7
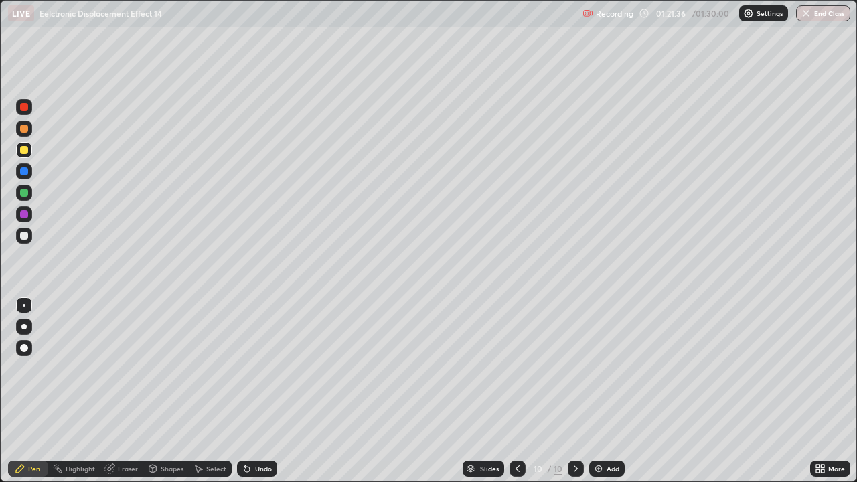
click at [26, 238] on div at bounding box center [24, 236] width 8 height 8
click at [256, 368] on div "Undo" at bounding box center [257, 469] width 40 height 16
click at [256, 368] on div "Undo" at bounding box center [263, 468] width 17 height 7
click at [21, 153] on div at bounding box center [24, 150] width 8 height 8
click at [23, 152] on div at bounding box center [24, 150] width 8 height 8
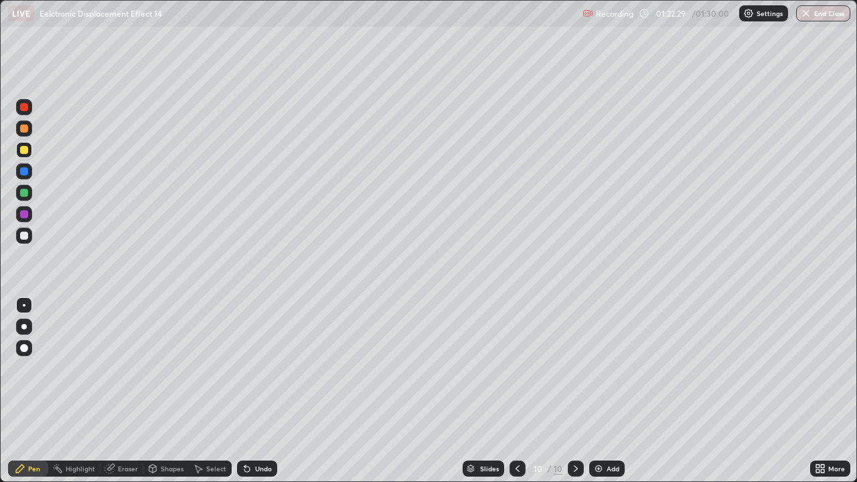
click at [25, 230] on div at bounding box center [24, 236] width 16 height 16
click at [25, 238] on div at bounding box center [24, 236] width 8 height 8
click at [25, 196] on div at bounding box center [24, 193] width 8 height 8
click at [27, 194] on div at bounding box center [24, 193] width 8 height 8
click at [25, 108] on div at bounding box center [24, 107] width 8 height 8
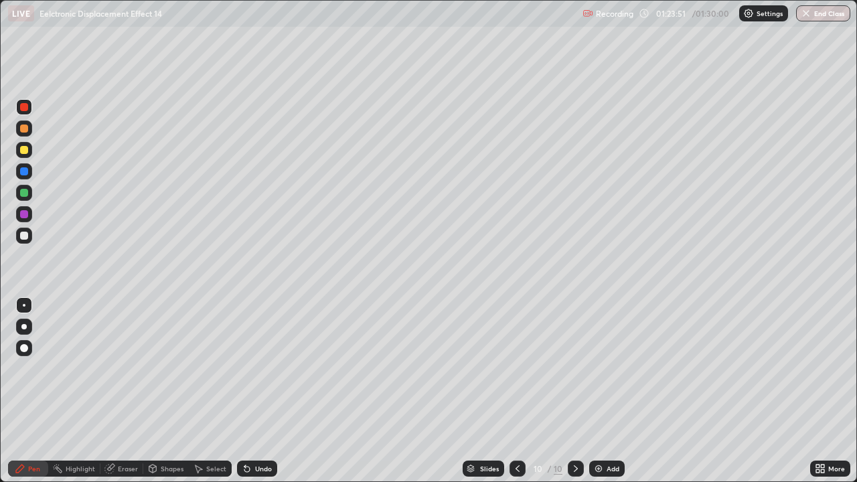
click at [112, 368] on icon at bounding box center [109, 469] width 9 height 9
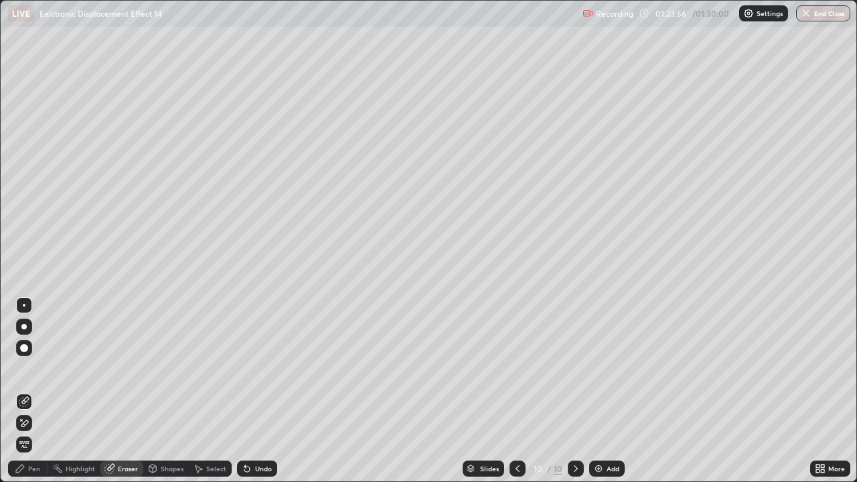
click at [34, 368] on div "Pen" at bounding box center [34, 468] width 12 height 7
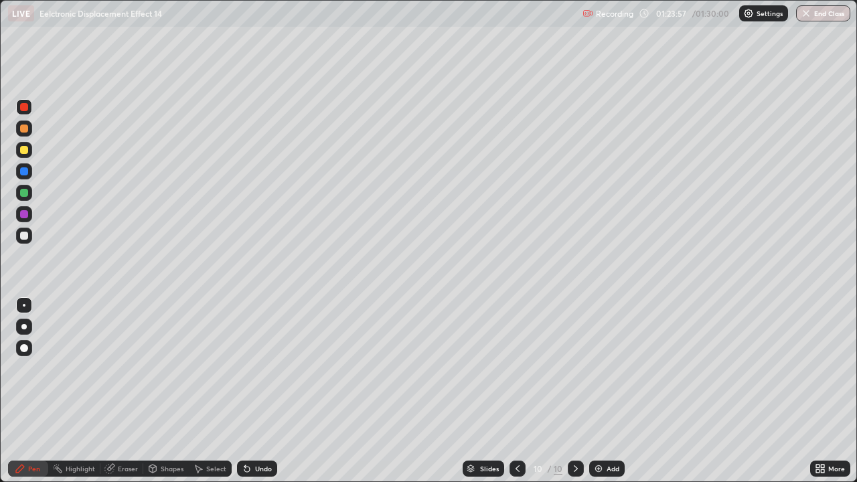
click at [25, 216] on div at bounding box center [24, 214] width 8 height 8
click at [27, 192] on div at bounding box center [24, 193] width 8 height 8
click at [23, 108] on div at bounding box center [24, 107] width 8 height 8
click at [820, 15] on button "End Class" at bounding box center [824, 13] width 53 height 16
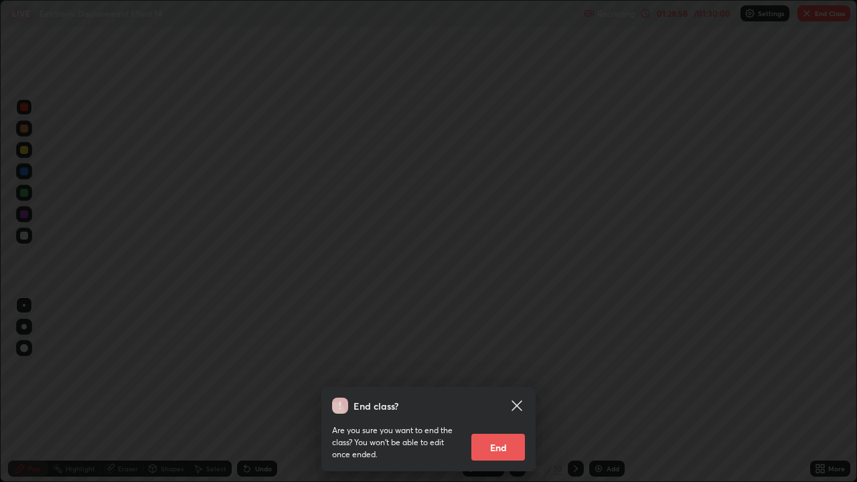
click at [498, 368] on button "End" at bounding box center [498, 447] width 54 height 27
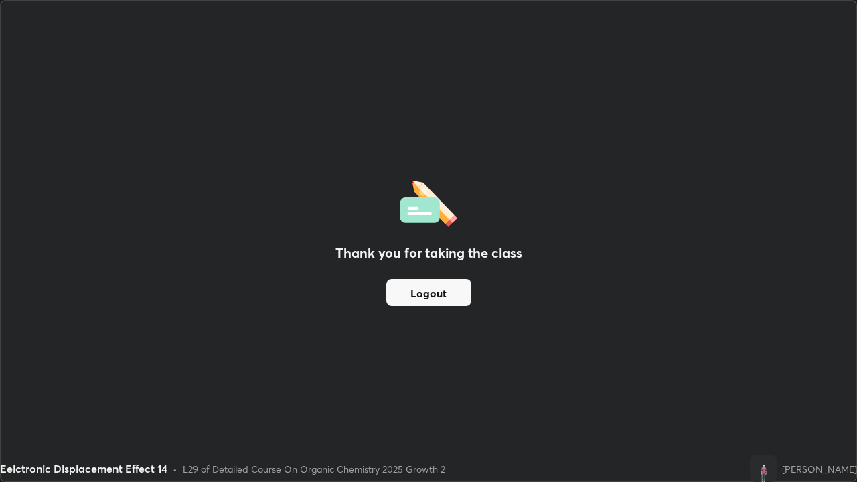
click at [435, 295] on button "Logout" at bounding box center [428, 292] width 85 height 27
click at [433, 296] on button "Logout" at bounding box center [428, 292] width 85 height 27
click at [433, 294] on button "Logout" at bounding box center [428, 292] width 85 height 27
click at [432, 293] on button "Logout" at bounding box center [428, 292] width 85 height 27
click at [431, 295] on button "Logout" at bounding box center [428, 292] width 85 height 27
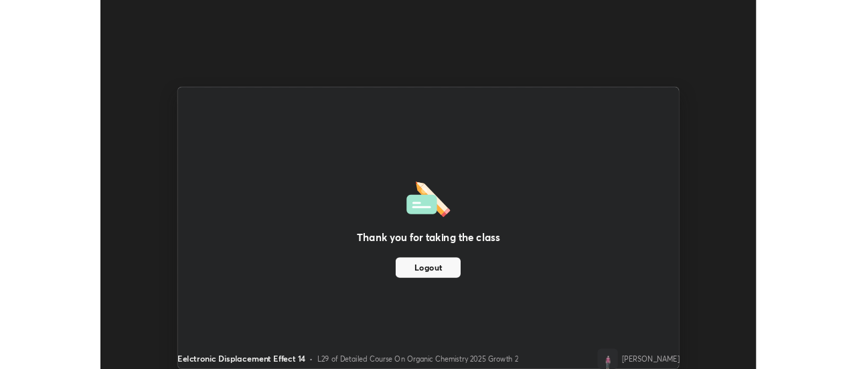
scroll to position [66593, 66105]
